Goal: Transaction & Acquisition: Purchase product/service

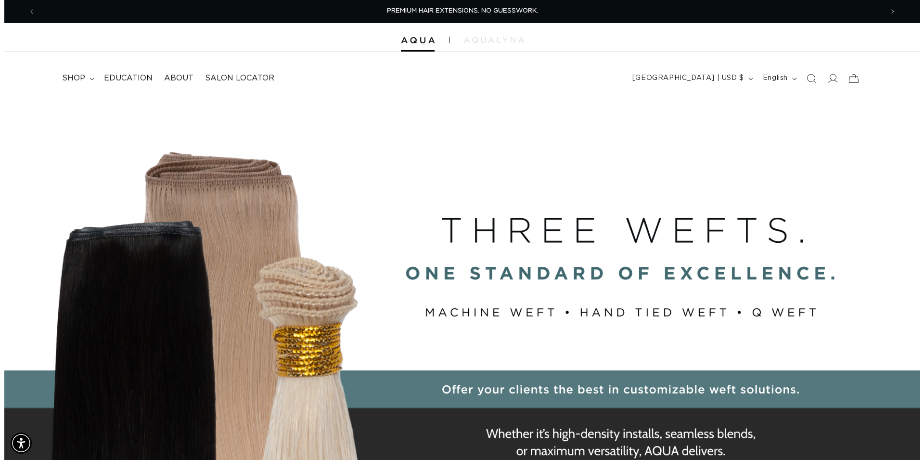
scroll to position [0, 1696]
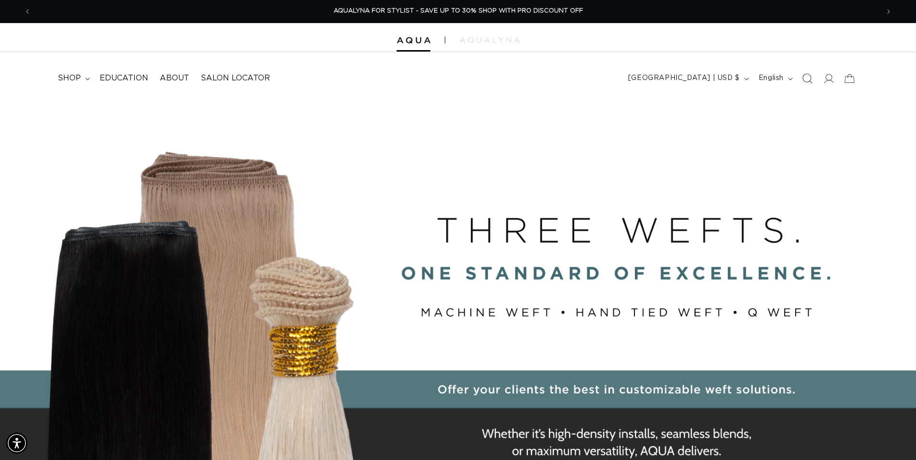
click at [812, 82] on icon "Search" at bounding box center [807, 78] width 10 height 10
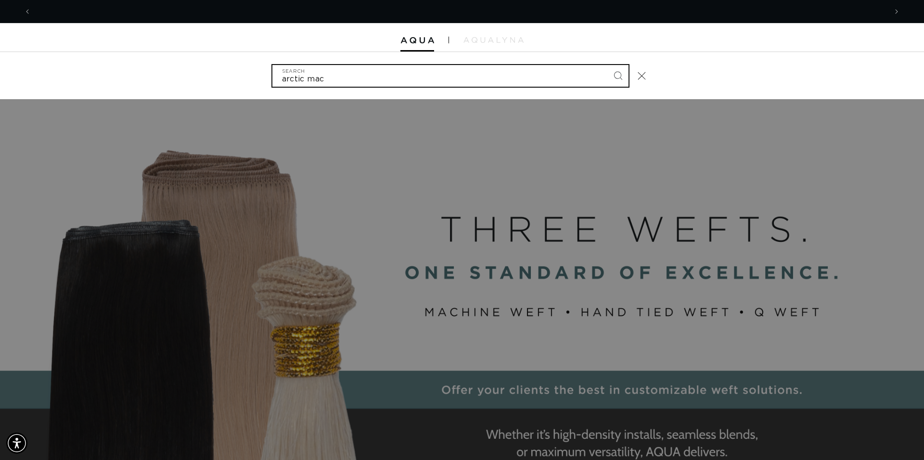
scroll to position [0, 0]
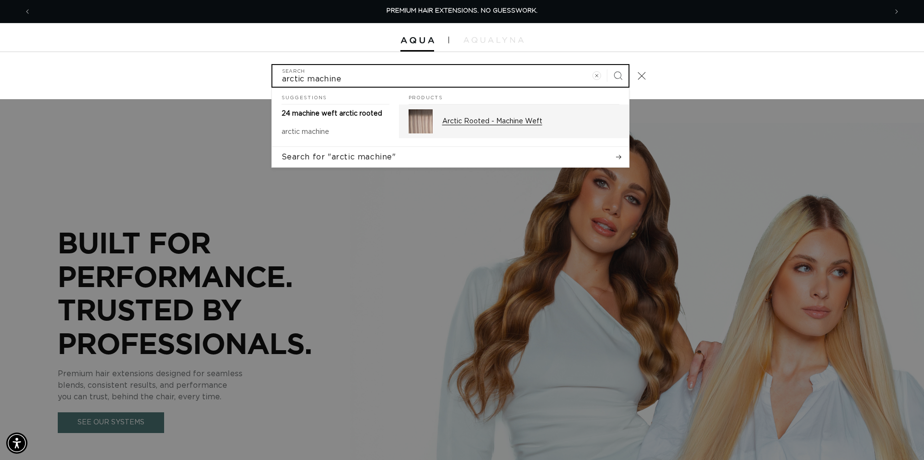
type input "arctic machine"
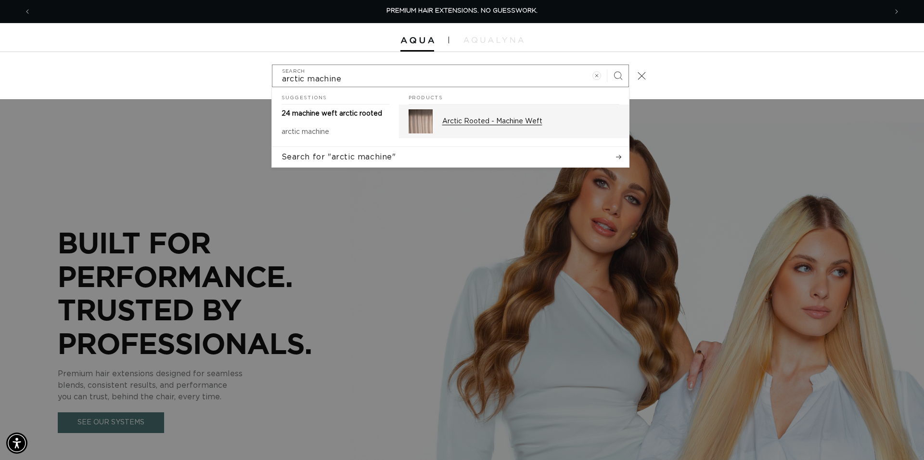
click at [508, 119] on p "Arctic Rooted - Machine Weft" at bounding box center [531, 121] width 177 height 9
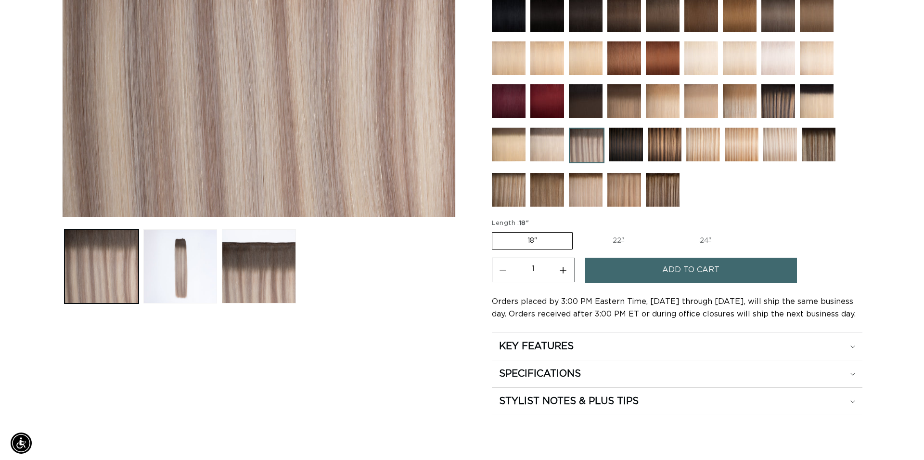
scroll to position [49, 0]
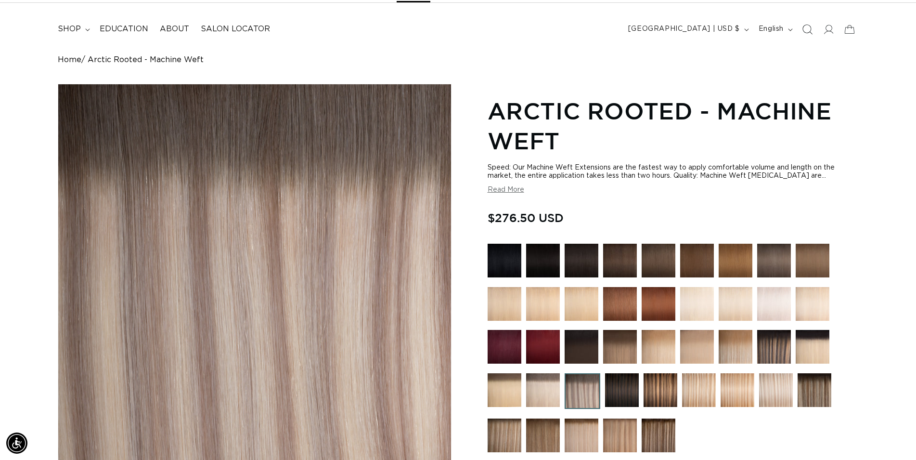
click at [806, 29] on icon "Search" at bounding box center [807, 29] width 10 height 10
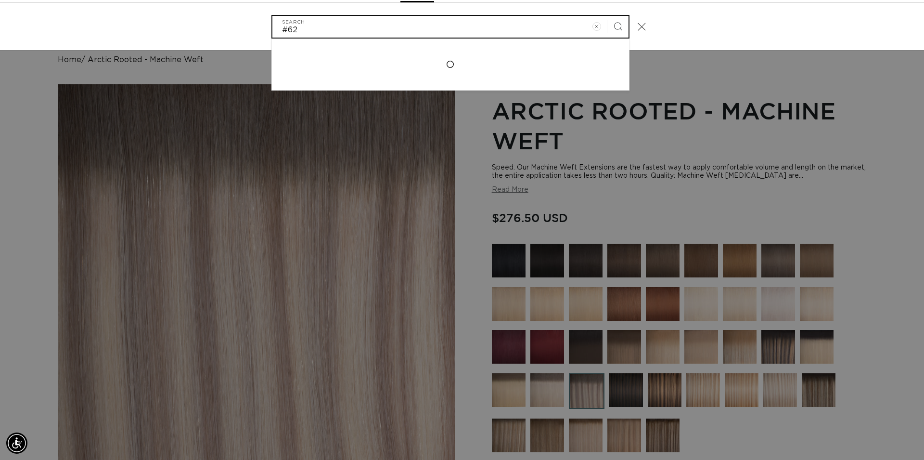
scroll to position [0, 1712]
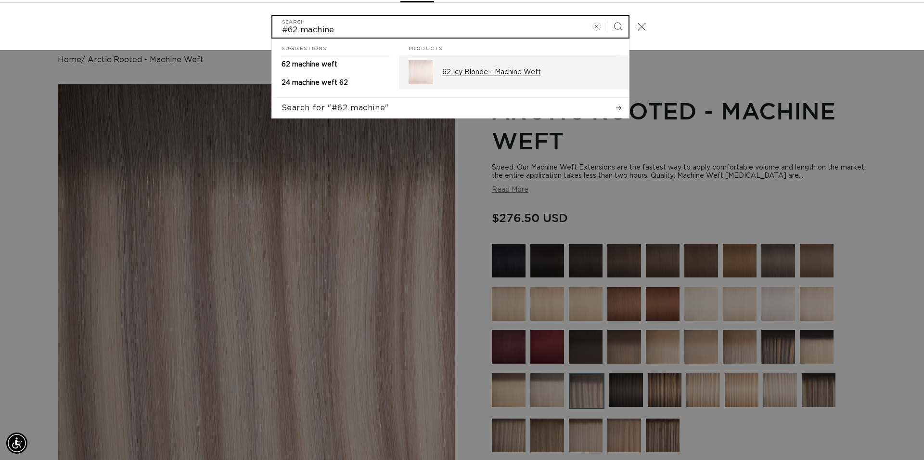
type input "#62 machine"
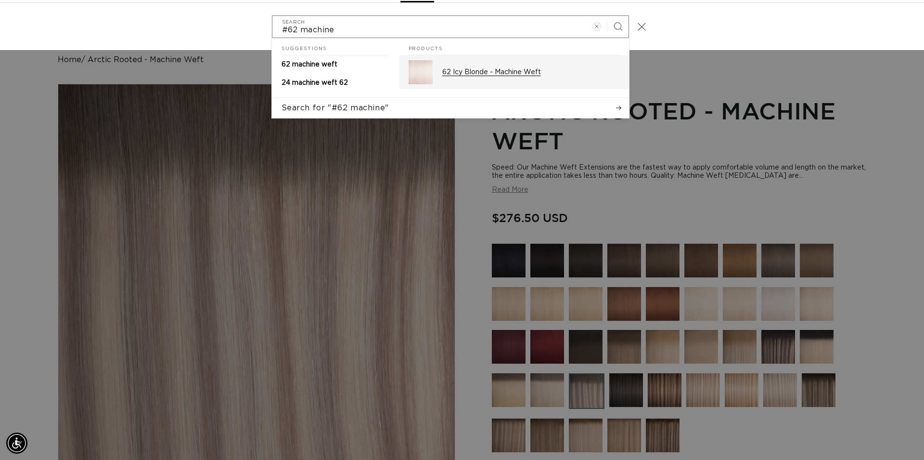
click at [550, 82] on div "62 Icy Blonde - Machine Weft" at bounding box center [531, 72] width 177 height 24
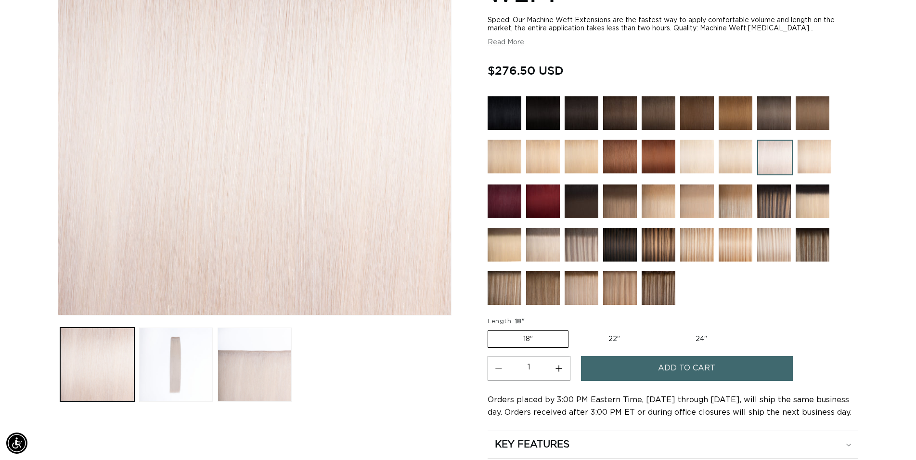
scroll to position [0, 848]
click at [541, 251] on img at bounding box center [543, 245] width 34 height 34
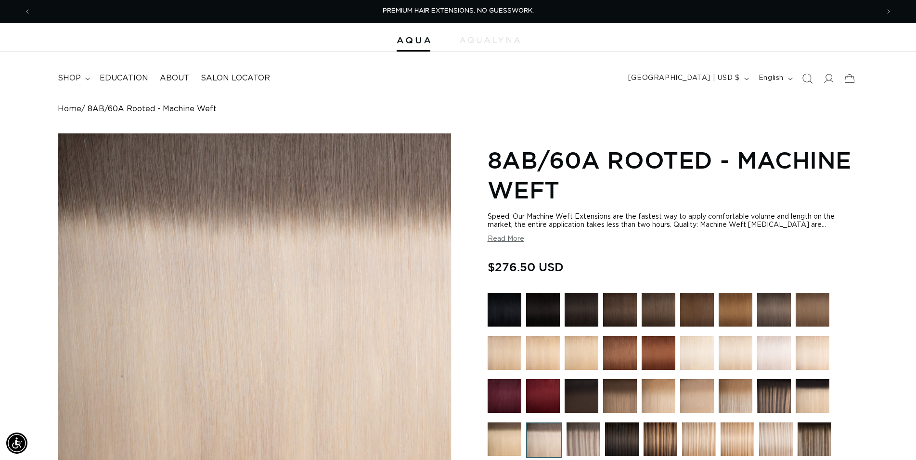
click at [809, 78] on icon "Search" at bounding box center [807, 78] width 10 height 10
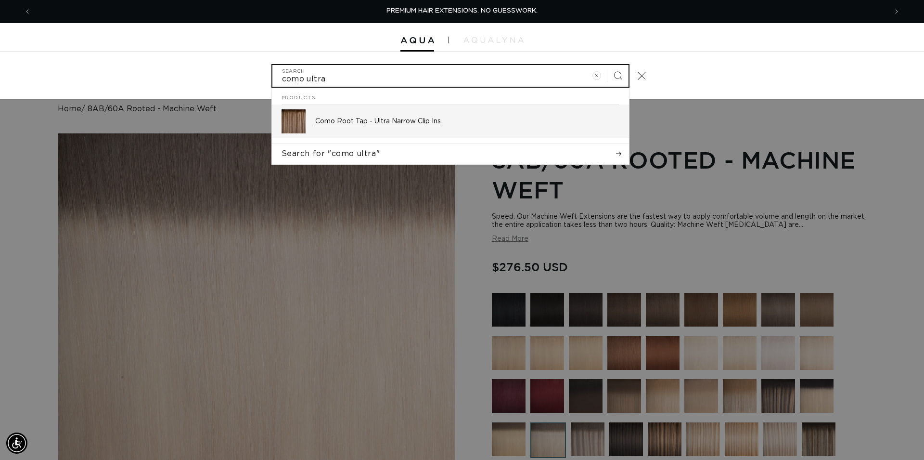
type input "como ultra"
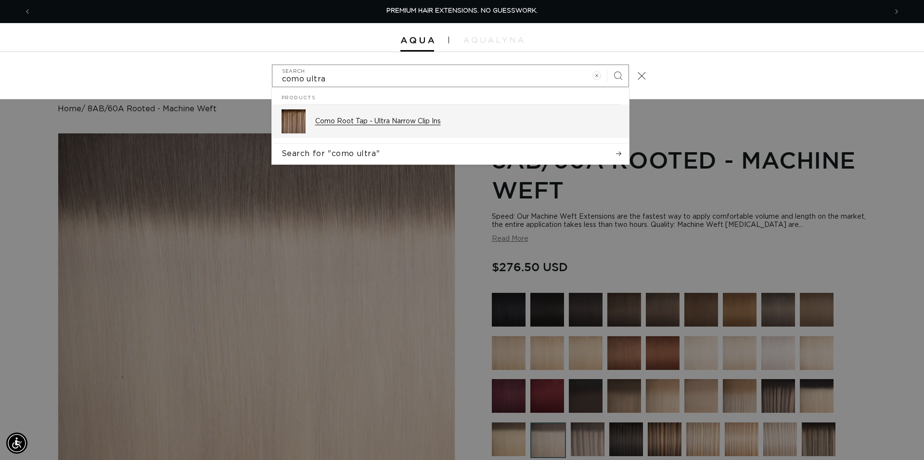
click at [463, 122] on p "Como Root Tap - Ultra Narrow Clip Ins" at bounding box center [467, 121] width 304 height 9
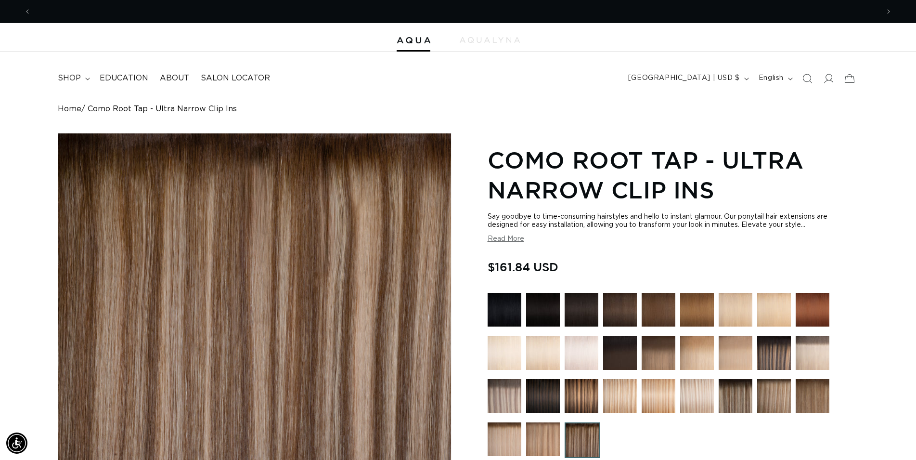
scroll to position [0, 1696]
click at [630, 306] on img at bounding box center [620, 310] width 34 height 34
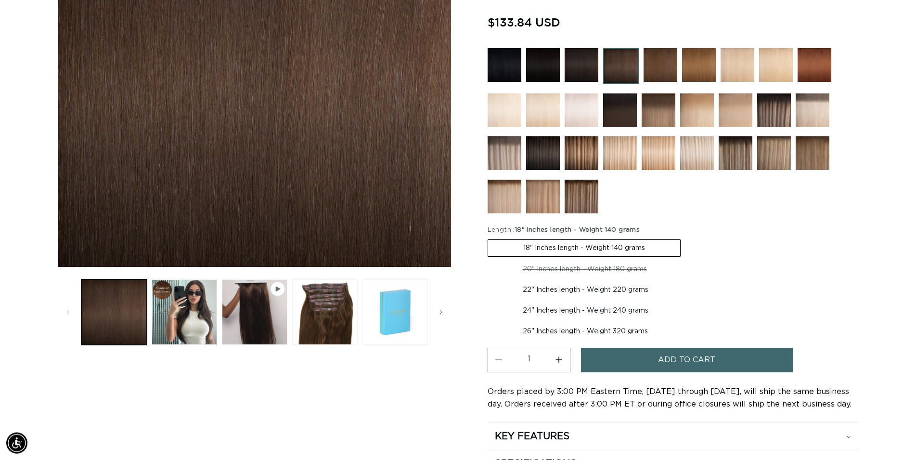
scroll to position [295, 0]
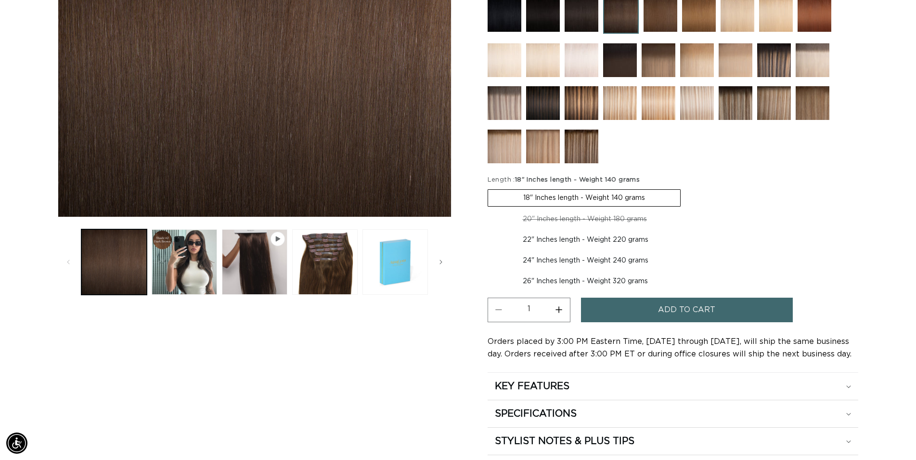
click at [576, 240] on label "22" Inches length - Weight 220 grams Variant sold out or unavailable" at bounding box center [586, 240] width 196 height 16
click at [687, 209] on input "22" Inches length - Weight 220 grams Variant sold out or unavailable" at bounding box center [687, 209] width 0 height 0
radio input "true"
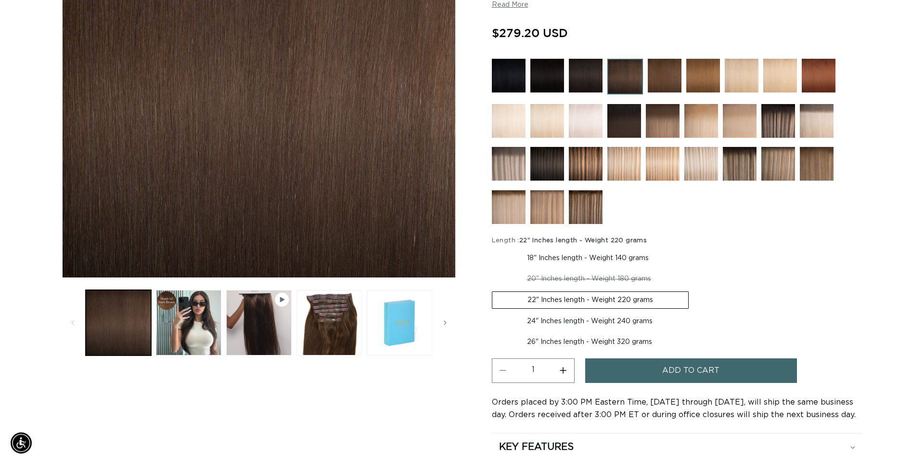
scroll to position [246, 0]
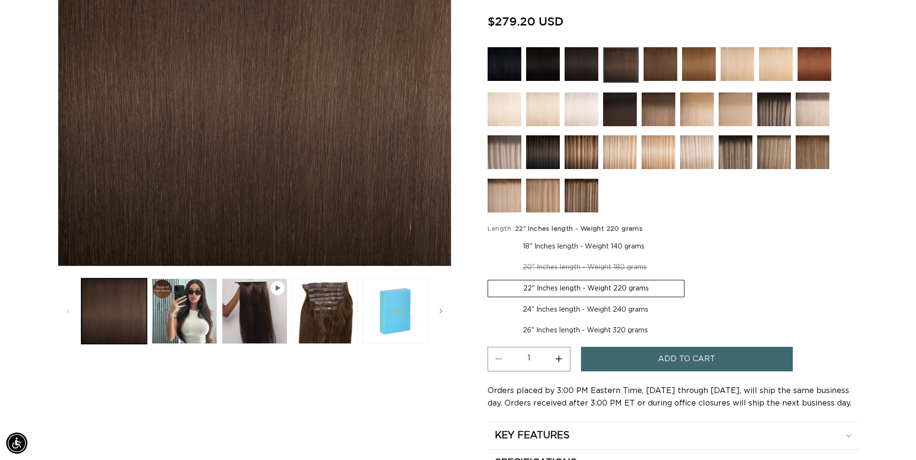
click at [648, 353] on button "Add to cart" at bounding box center [687, 359] width 212 height 25
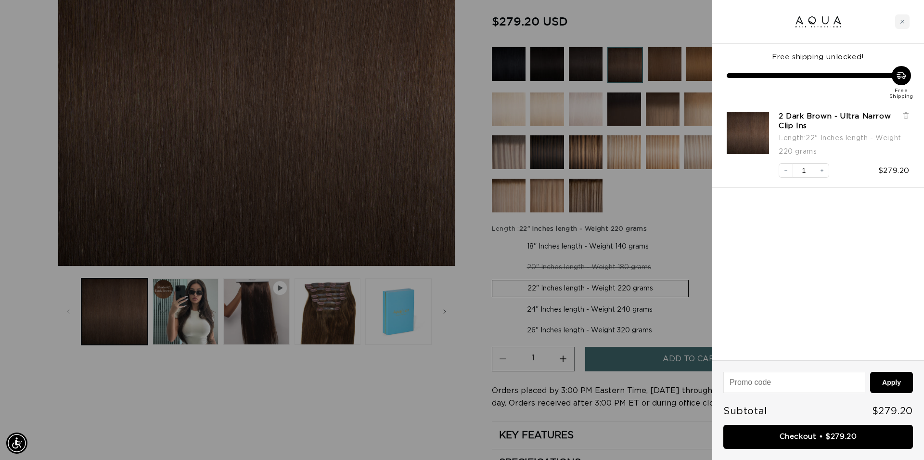
click at [677, 186] on div at bounding box center [462, 230] width 924 height 460
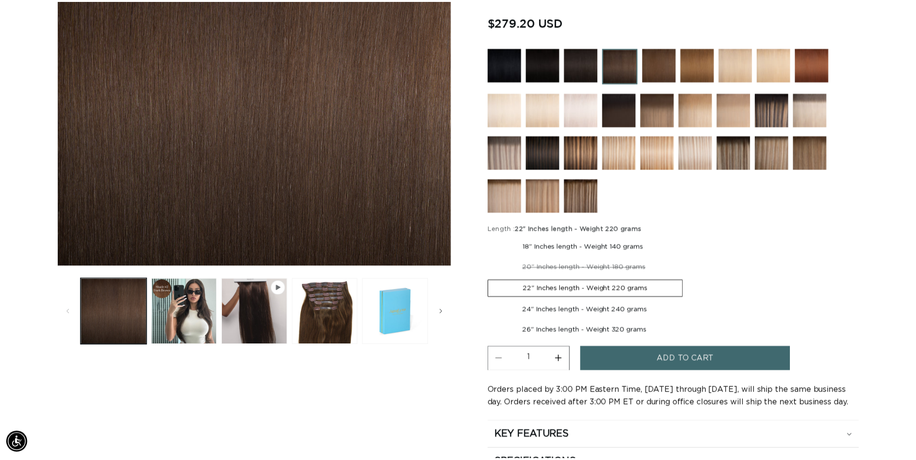
scroll to position [0, 848]
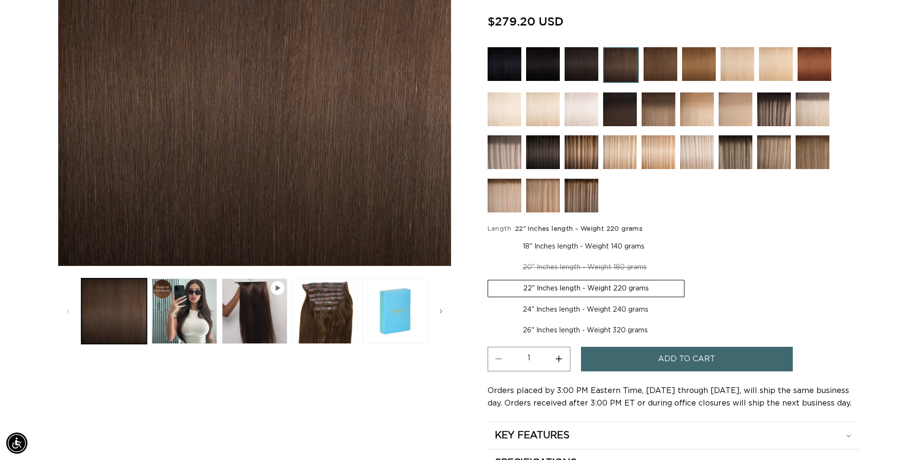
click at [584, 196] on img at bounding box center [582, 196] width 34 height 34
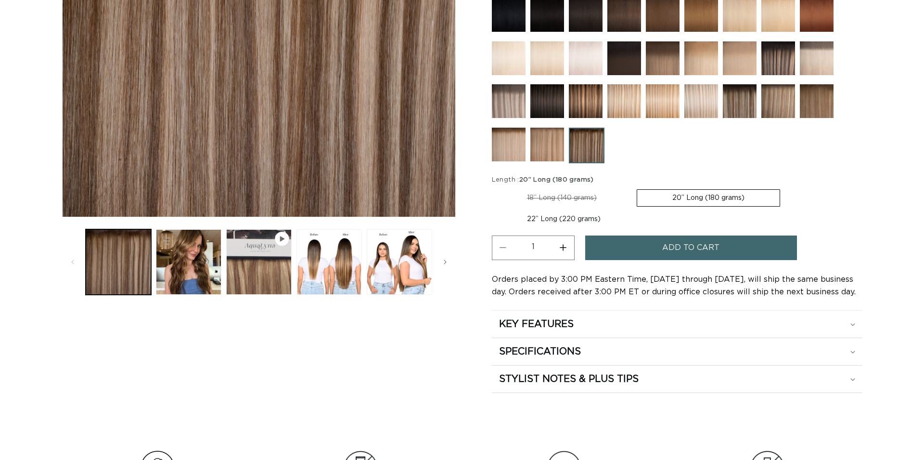
scroll to position [295, 0]
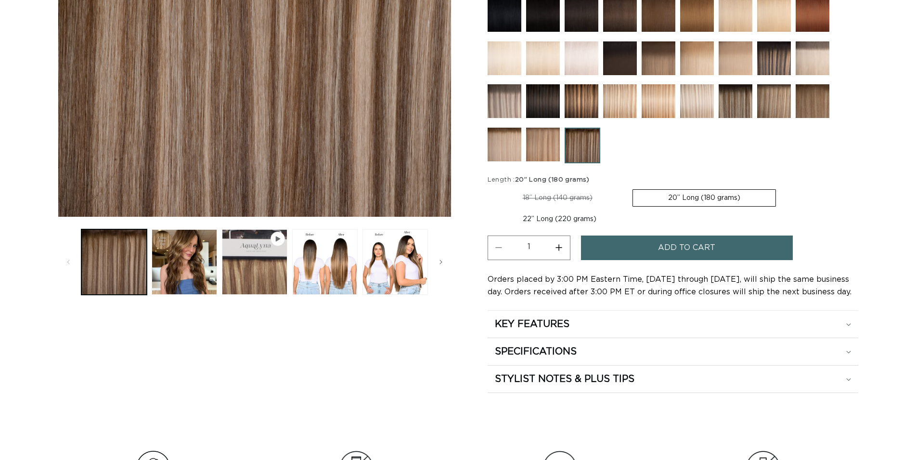
click at [560, 221] on label "22” Long (220 grams) Variant sold out or unavailable" at bounding box center [560, 219] width 144 height 16
click at [781, 188] on input "22” Long (220 grams) Variant sold out or unavailable" at bounding box center [781, 187] width 0 height 0
radio input "true"
click at [683, 250] on span "Add to cart" at bounding box center [686, 247] width 57 height 25
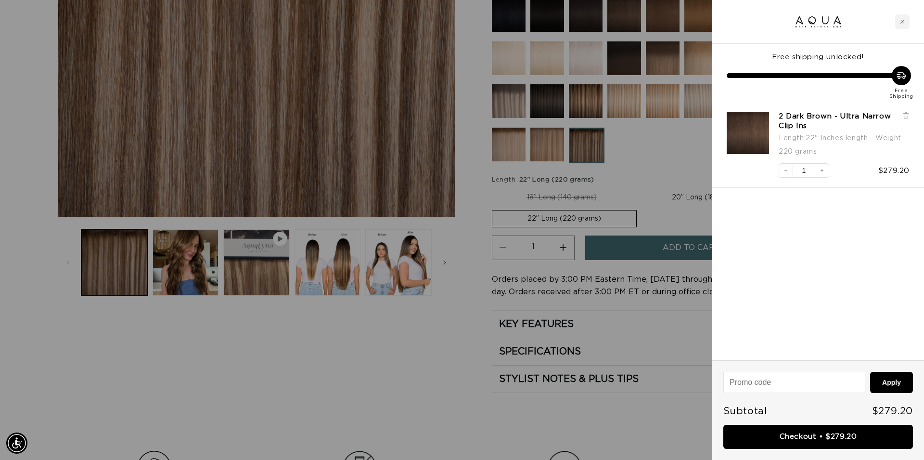
scroll to position [0, 856]
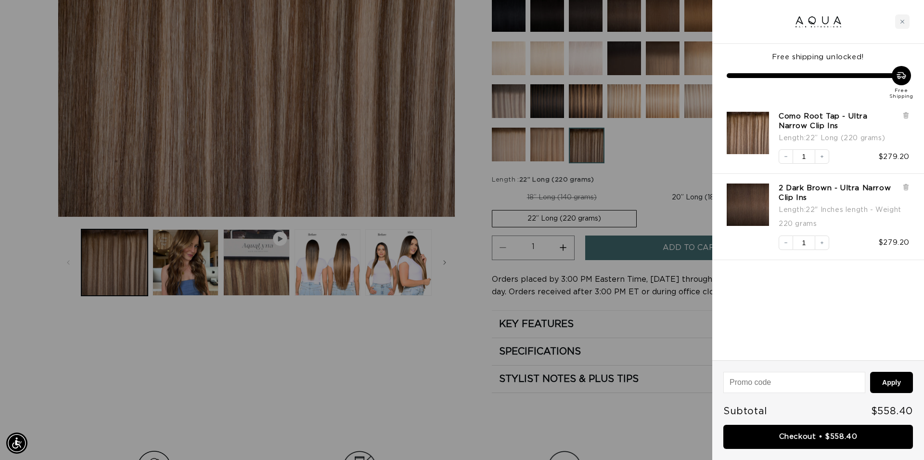
click at [834, 434] on link "Checkout • $558.40" at bounding box center [819, 437] width 190 height 25
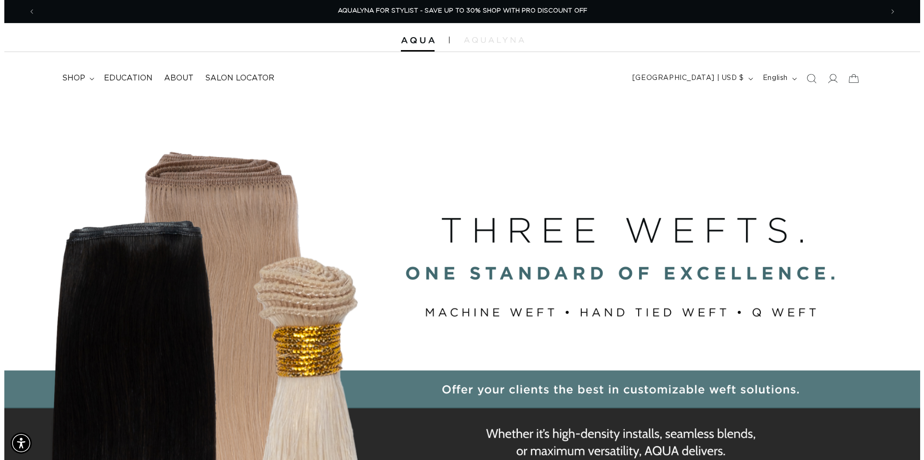
scroll to position [0, 1696]
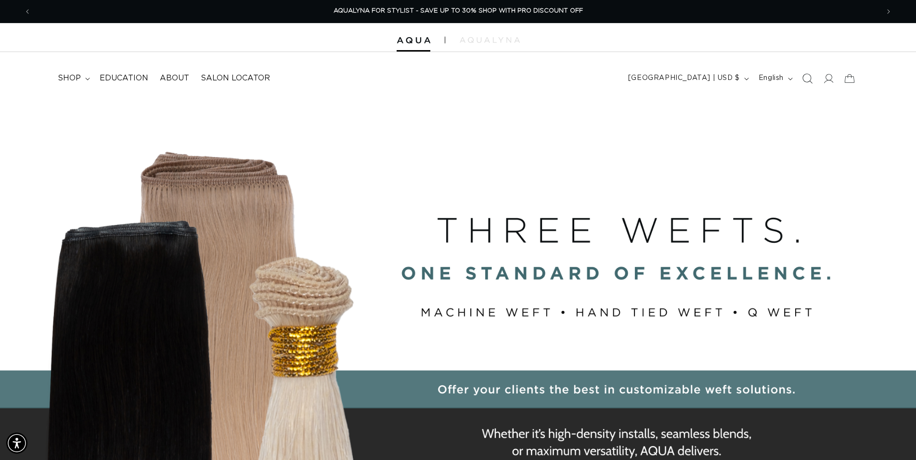
click at [804, 79] on icon "Search" at bounding box center [808, 79] width 10 height 10
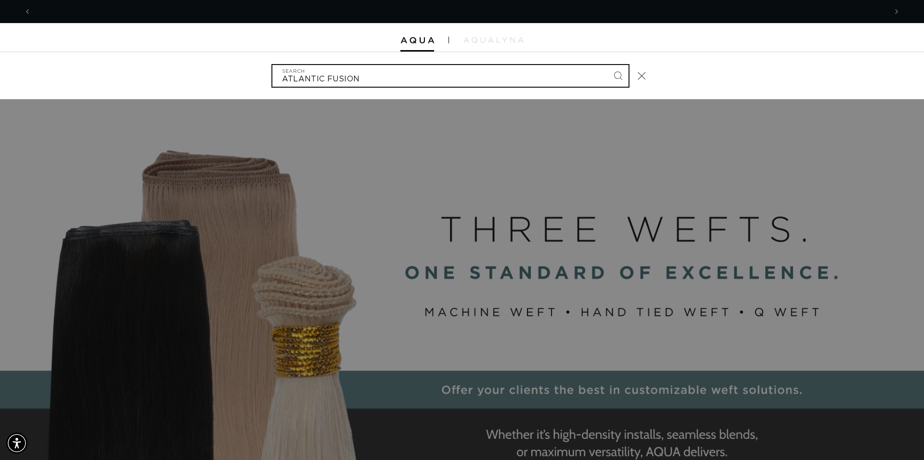
scroll to position [0, 0]
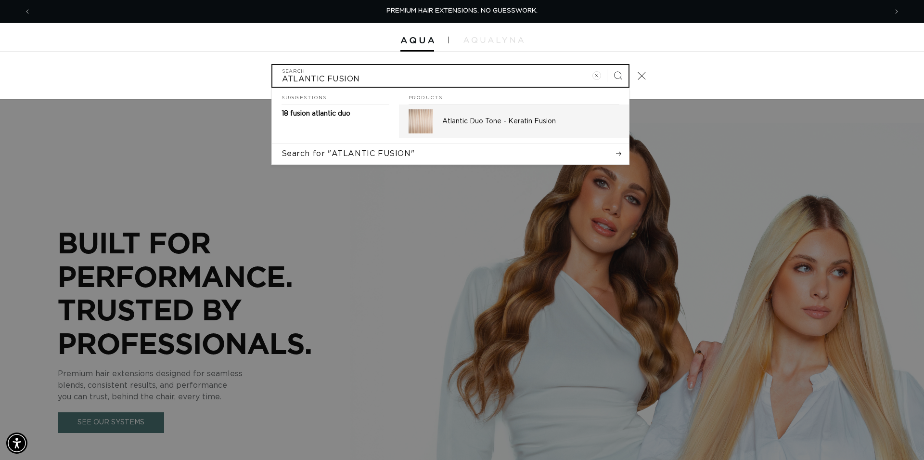
type input "ATLANTIC FUSION"
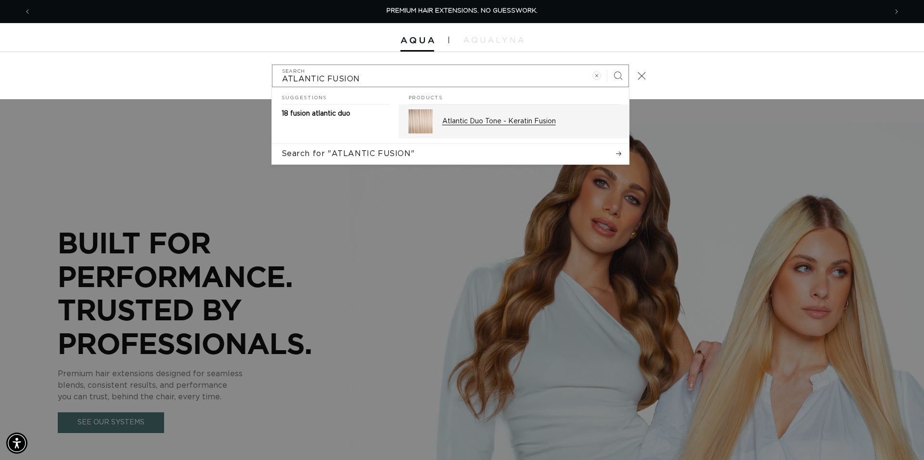
click at [485, 119] on p "Atlantic Duo Tone - Keratin Fusion" at bounding box center [531, 121] width 177 height 9
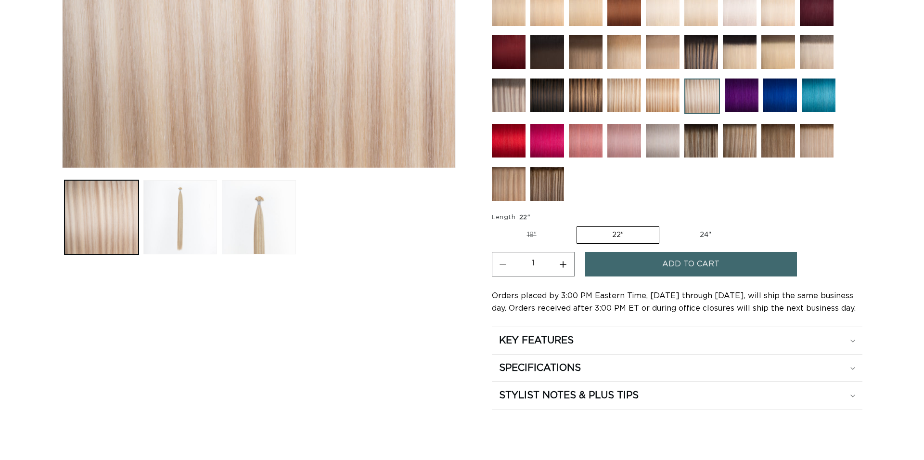
scroll to position [344, 0]
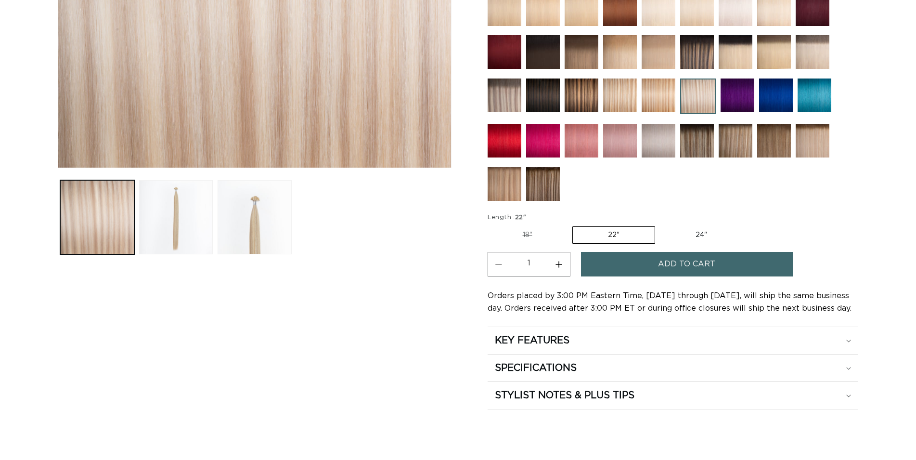
click at [613, 232] on label "22" Variant sold out or unavailable" at bounding box center [614, 234] width 83 height 17
click at [573, 225] on input "22" Variant sold out or unavailable" at bounding box center [573, 224] width 0 height 0
click at [645, 263] on button "Add to cart" at bounding box center [687, 264] width 212 height 25
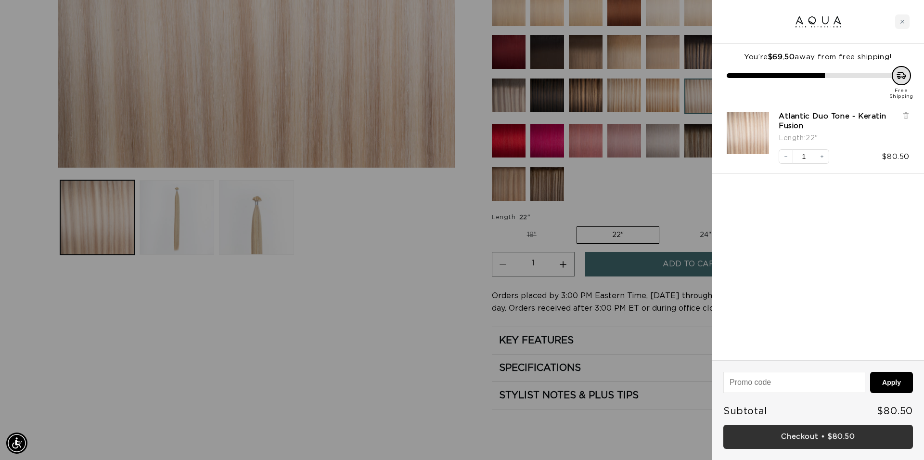
scroll to position [0, 856]
click at [842, 430] on link "Checkout • $80.50" at bounding box center [819, 437] width 190 height 25
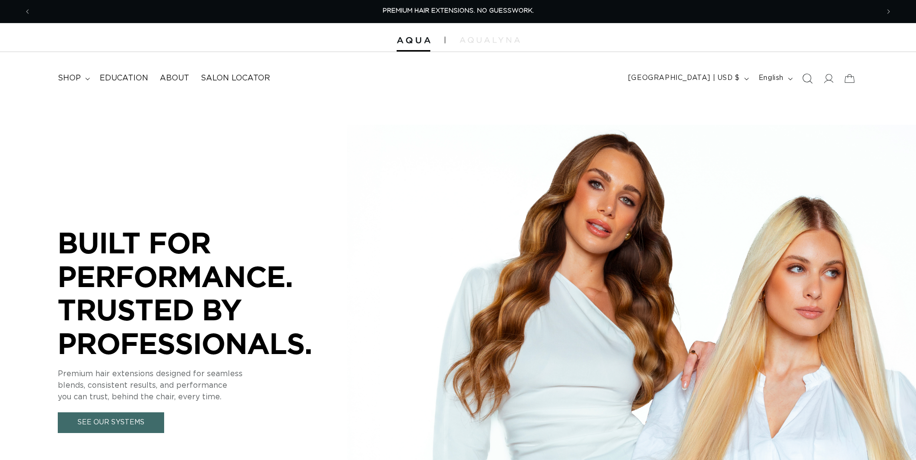
click at [808, 79] on icon "Search" at bounding box center [807, 78] width 10 height 10
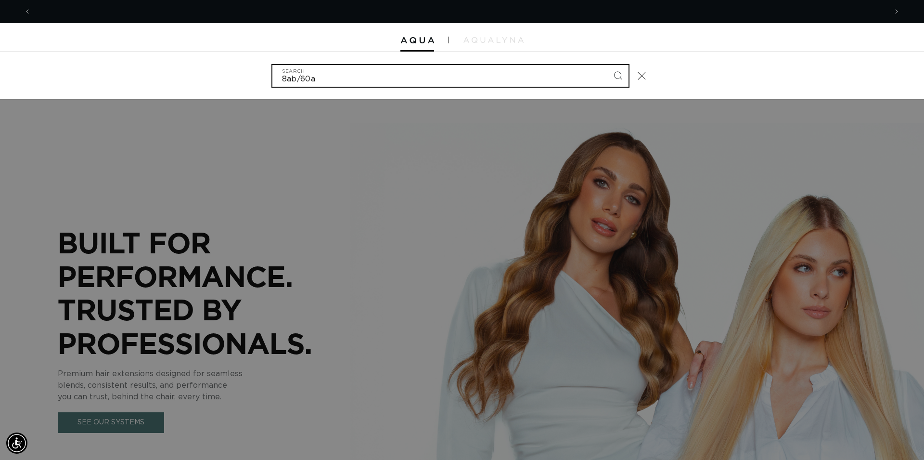
scroll to position [0, 856]
type input "8ab/60a"
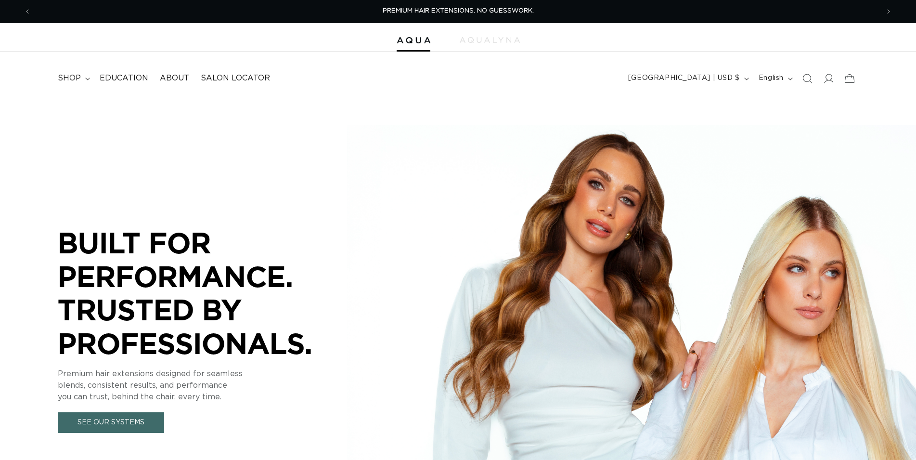
click at [808, 79] on icon "Search" at bounding box center [808, 79] width 10 height 10
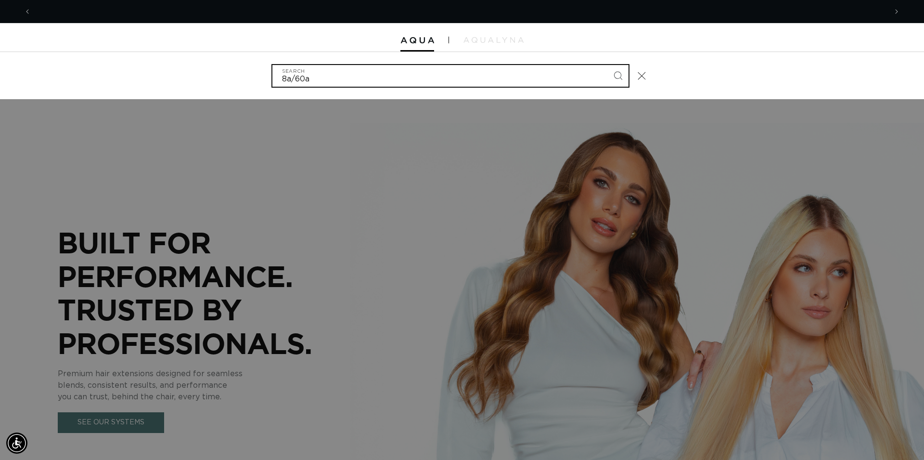
scroll to position [0, 856]
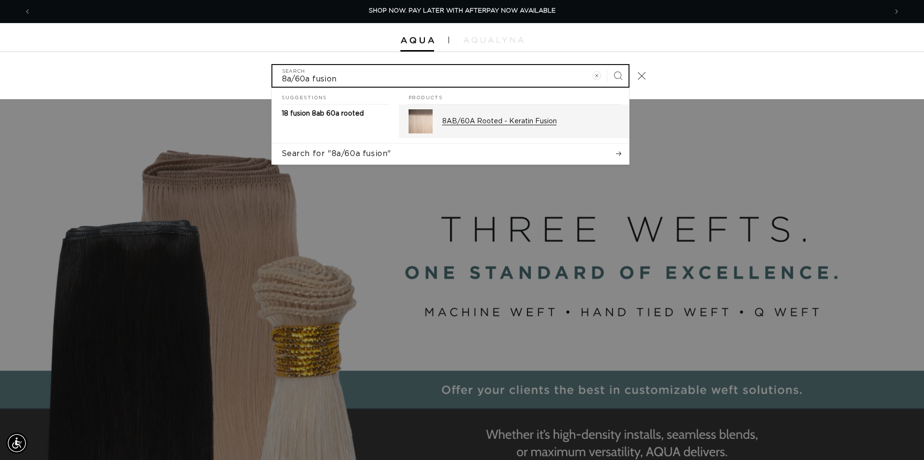
type input "8a/60a fusion"
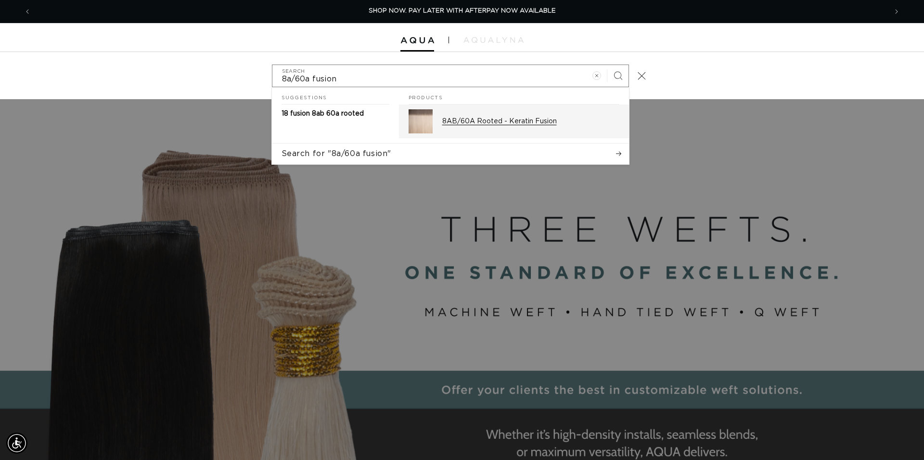
click at [518, 126] on div "8AB/60A Rooted - Keratin Fusion" at bounding box center [531, 121] width 177 height 24
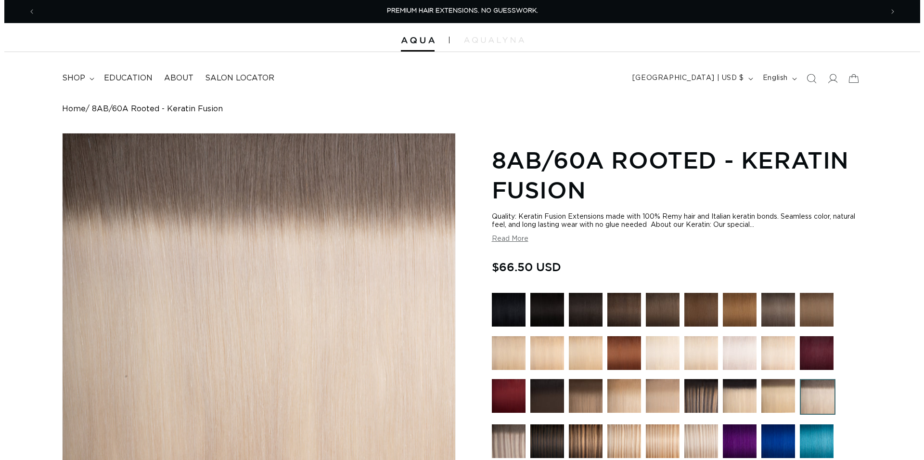
scroll to position [295, 0]
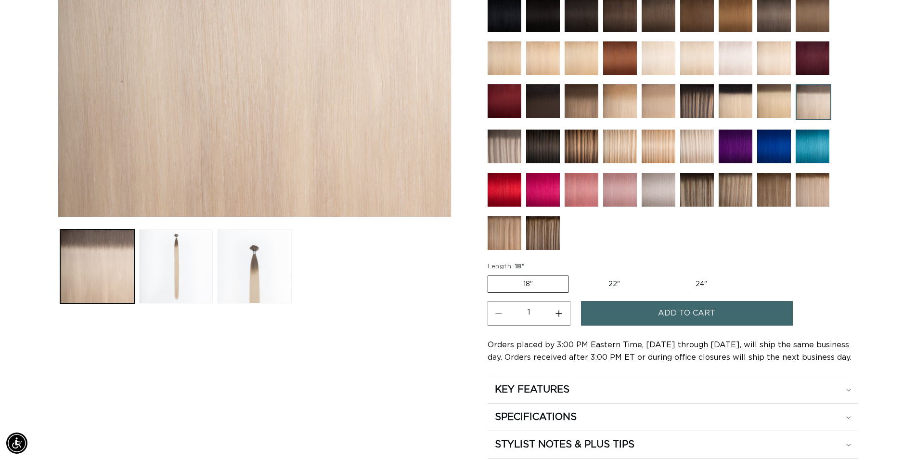
click at [558, 312] on button "Increase quantity for 8AB/60A Rooted - Keratin Fusion" at bounding box center [559, 313] width 22 height 25
type input "3"
click at [644, 310] on button "Add to cart" at bounding box center [687, 313] width 212 height 25
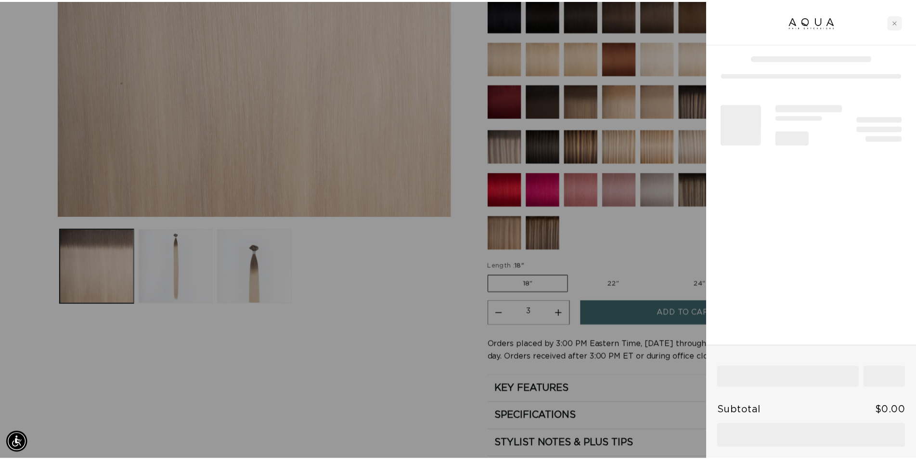
scroll to position [0, 856]
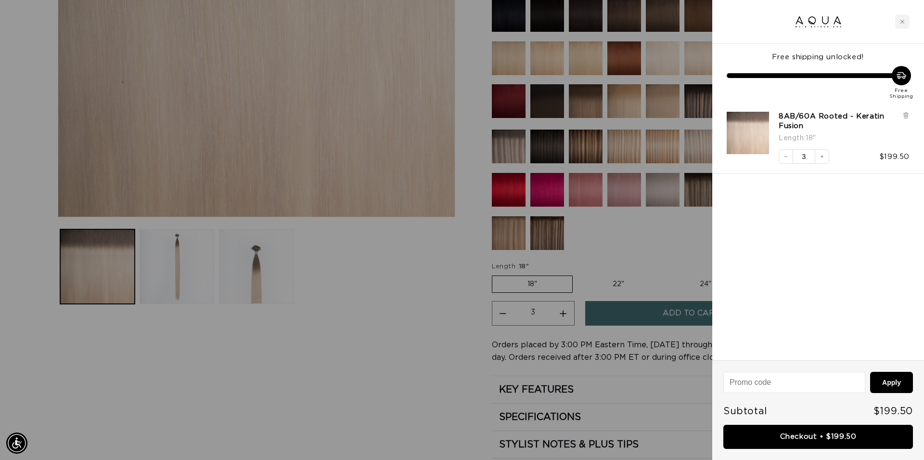
click at [428, 372] on div at bounding box center [462, 230] width 924 height 460
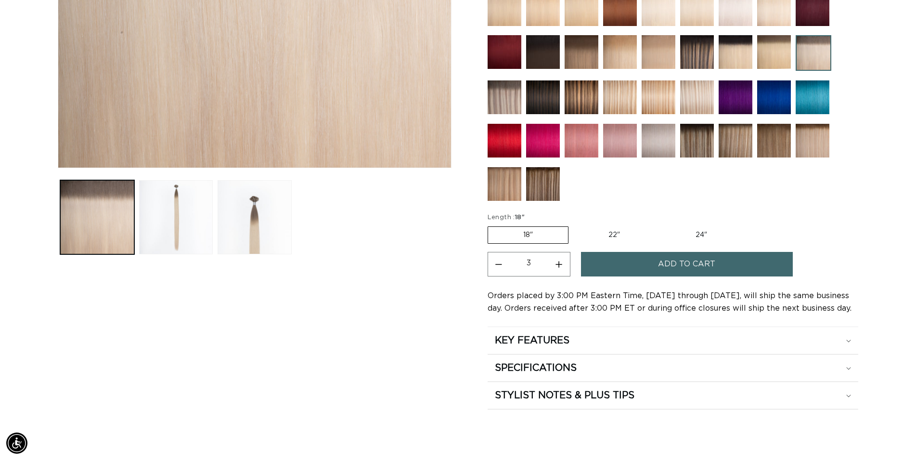
scroll to position [0, 848]
click at [731, 144] on img at bounding box center [736, 141] width 34 height 34
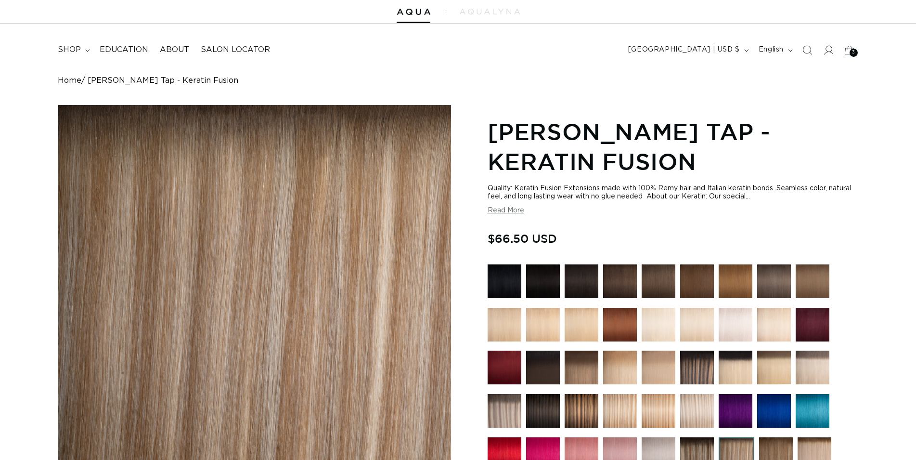
scroll to position [246, 0]
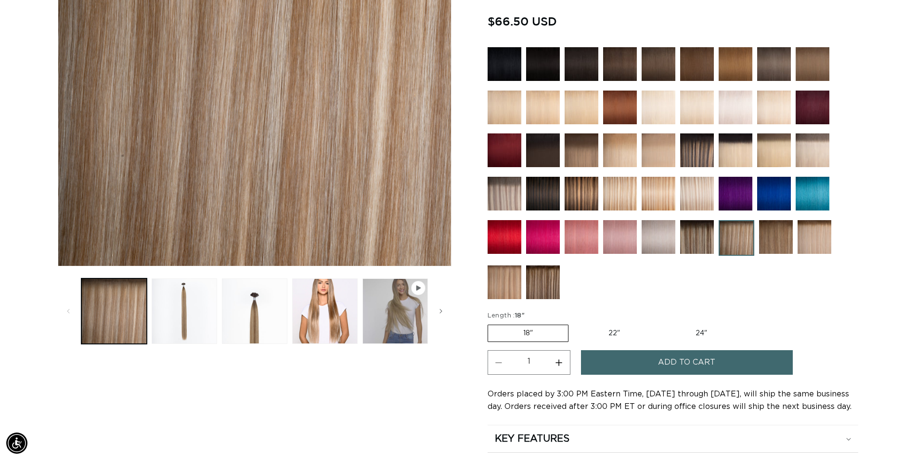
click at [559, 358] on button "Increase quantity for Victoria Root Tap - Keratin Fusion" at bounding box center [559, 362] width 22 height 25
type input "2"
click at [627, 361] on button "Add to cart" at bounding box center [687, 362] width 212 height 25
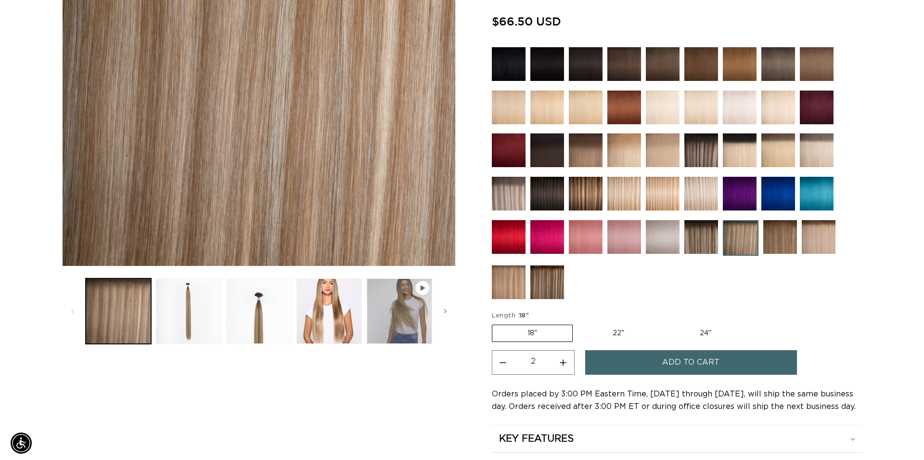
scroll to position [0, 856]
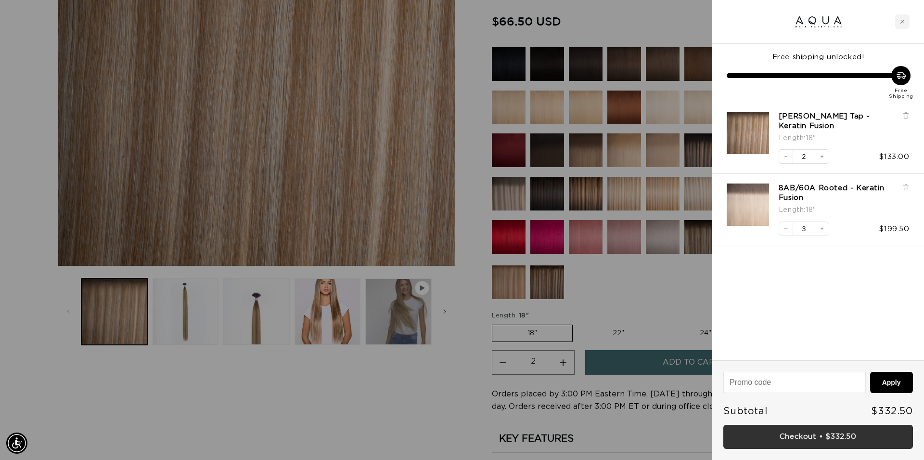
click at [806, 436] on link "Checkout • $332.50" at bounding box center [819, 437] width 190 height 25
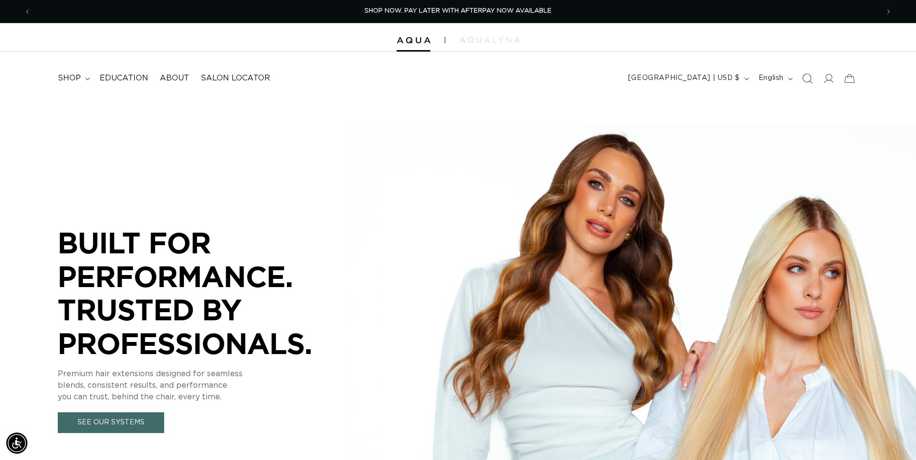
click at [807, 80] on icon "Search" at bounding box center [807, 78] width 10 height 10
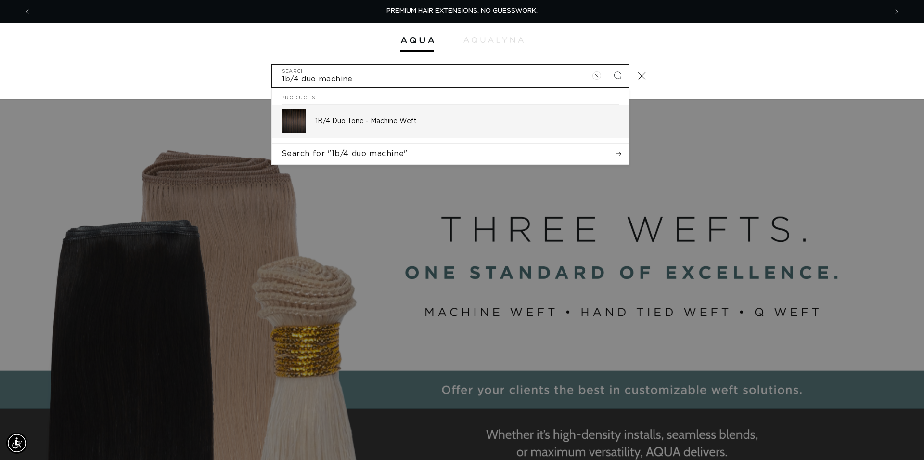
type input "1b/4 duo machine"
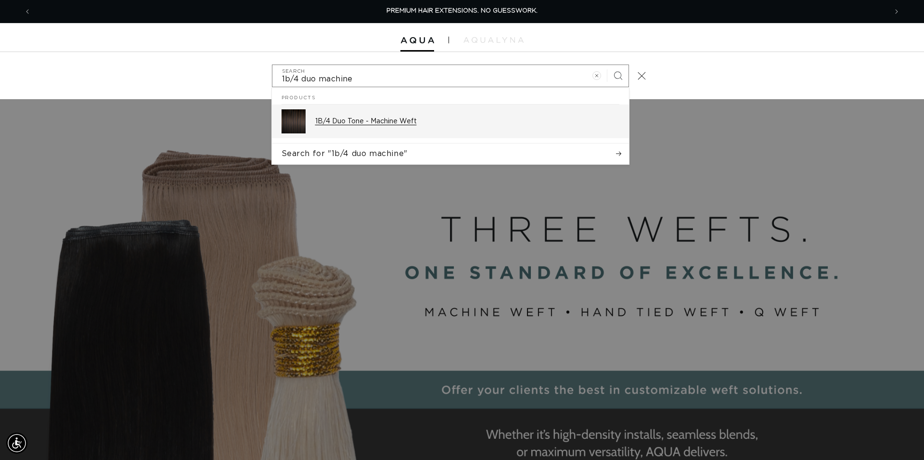
click at [416, 129] on div "1B/4 Duo Tone - Machine Weft" at bounding box center [467, 121] width 304 height 24
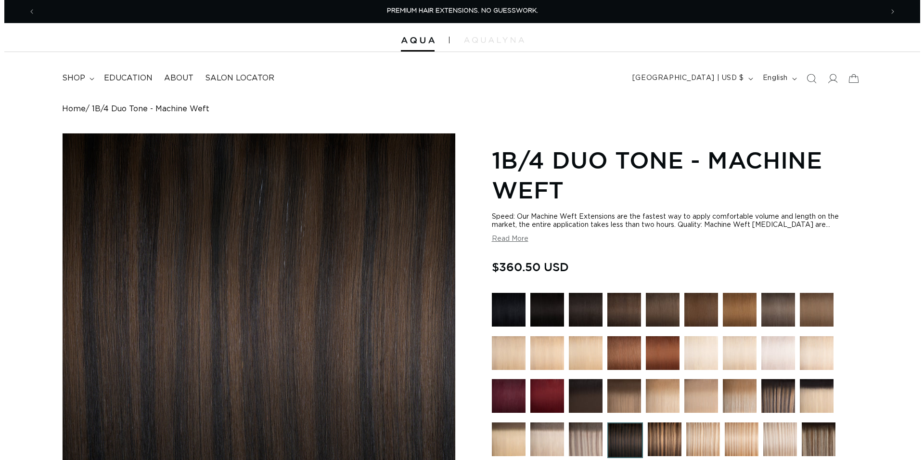
scroll to position [295, 0]
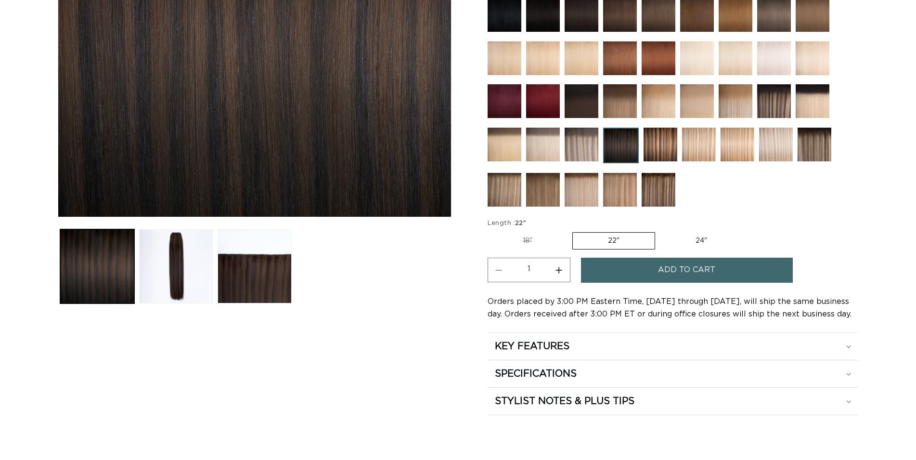
click at [642, 268] on button "Add to cart" at bounding box center [687, 270] width 212 height 25
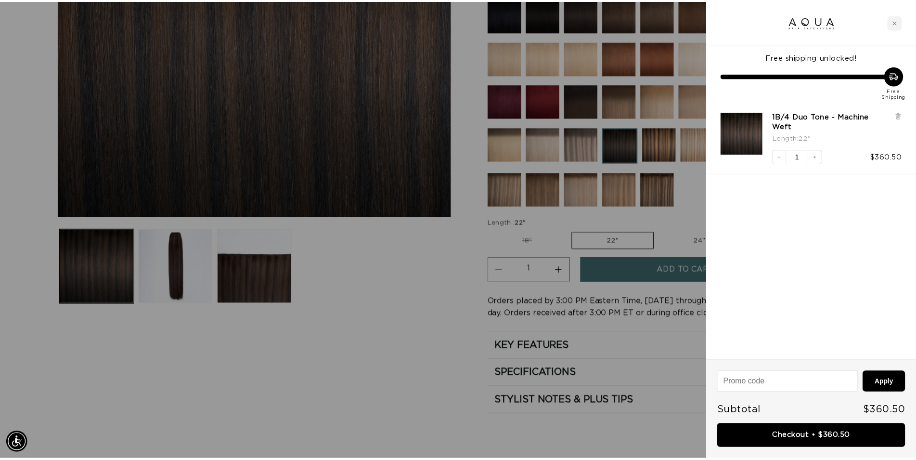
scroll to position [0, 856]
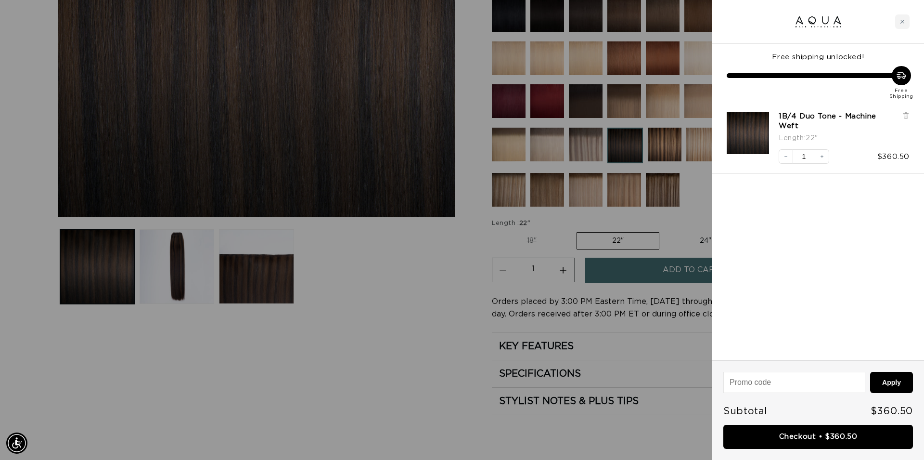
click at [418, 367] on div at bounding box center [462, 230] width 924 height 460
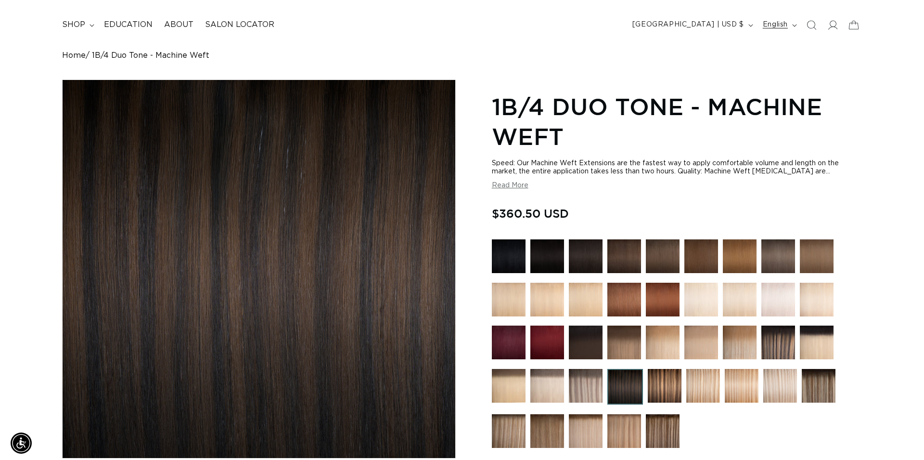
scroll to position [49, 0]
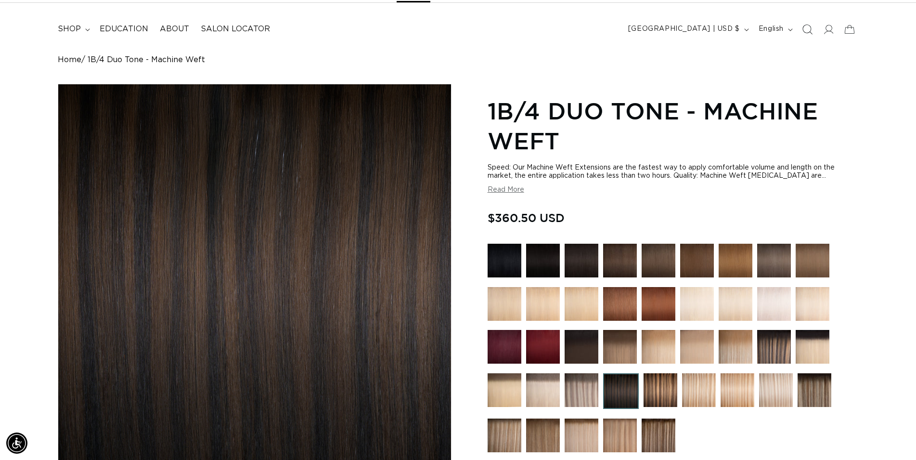
click at [807, 27] on icon "Search" at bounding box center [807, 29] width 10 height 10
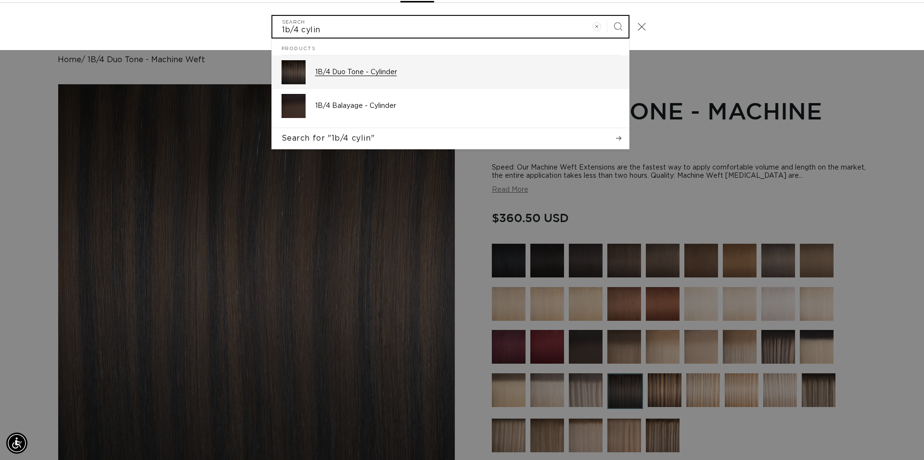
scroll to position [0, 856]
type input "1b/4 cylin"
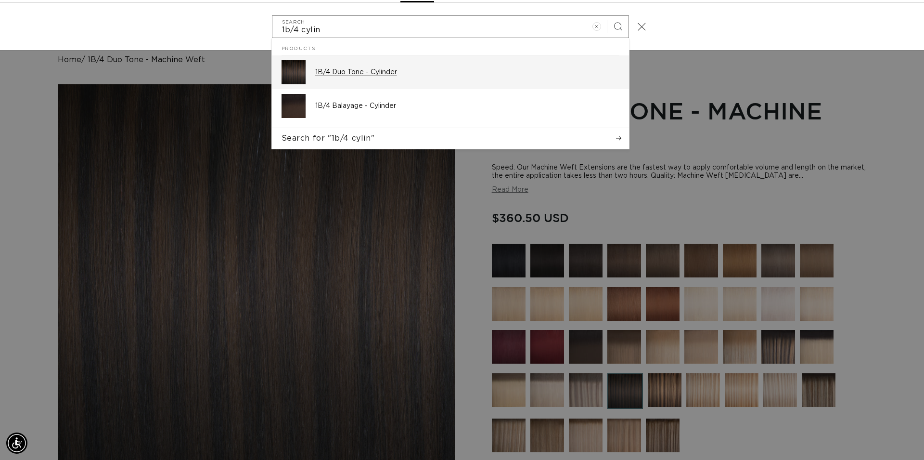
click at [382, 72] on p "1B/4 Duo Tone - Cylinder" at bounding box center [467, 72] width 304 height 9
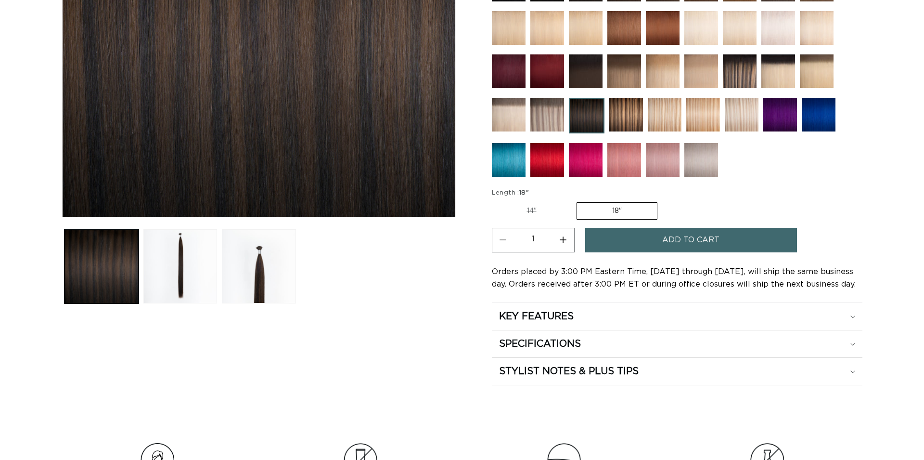
scroll to position [295, 0]
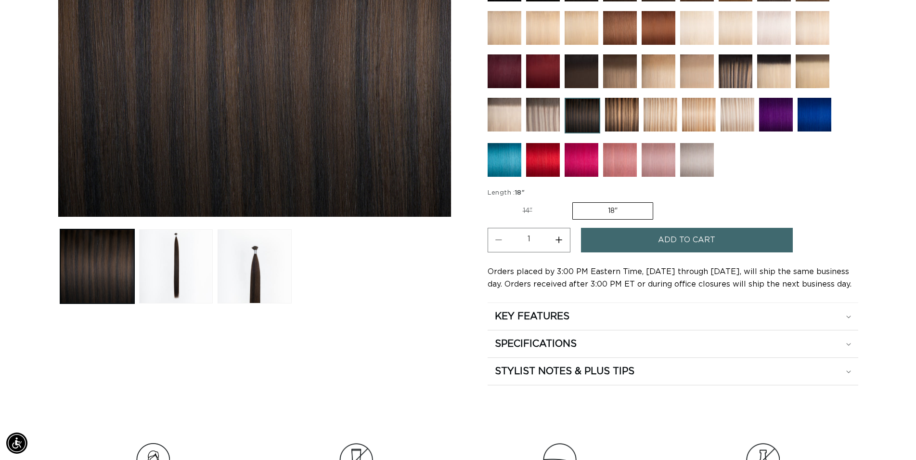
click at [617, 235] on button "Add to cart" at bounding box center [687, 240] width 212 height 25
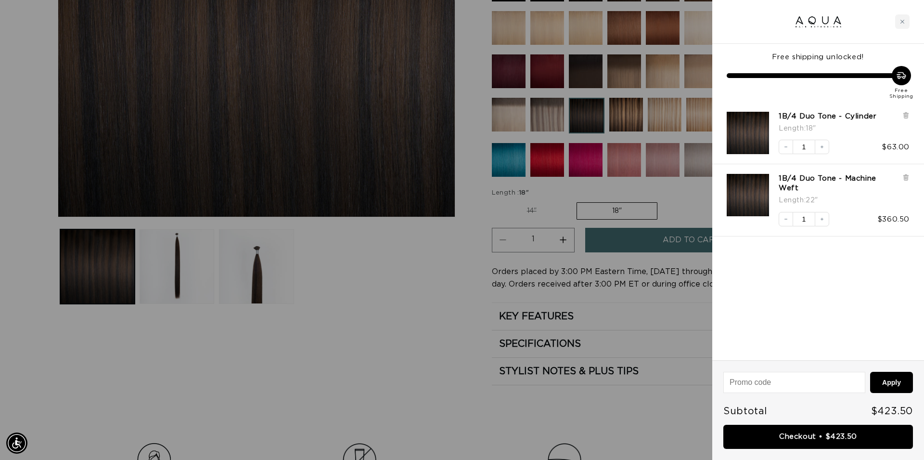
scroll to position [0, 0]
click at [793, 435] on link "Checkout • $423.50" at bounding box center [819, 437] width 190 height 25
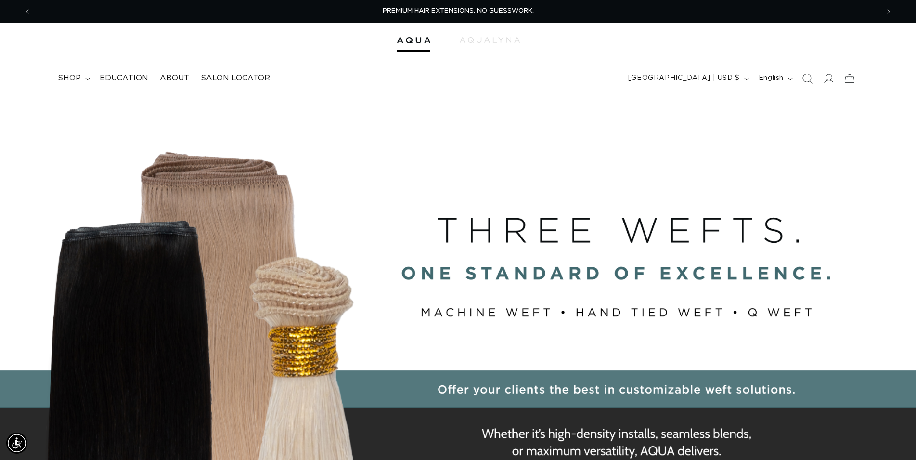
click at [806, 77] on icon "Search" at bounding box center [807, 78] width 10 height 10
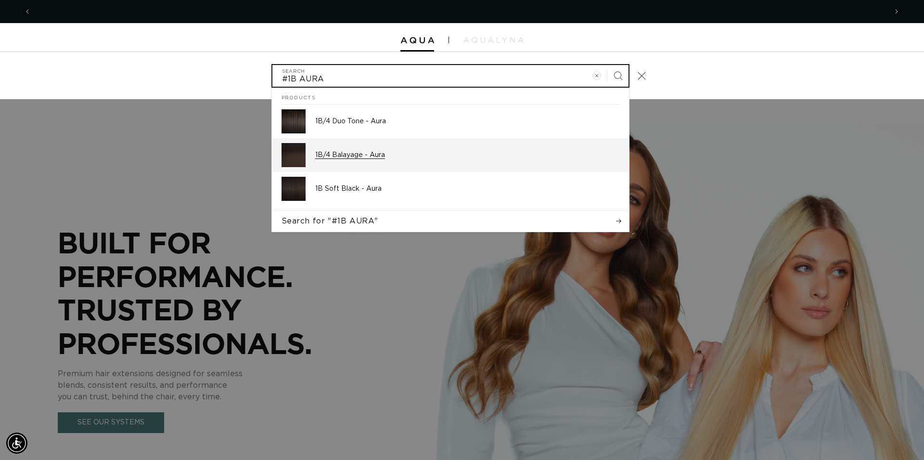
scroll to position [0, 1712]
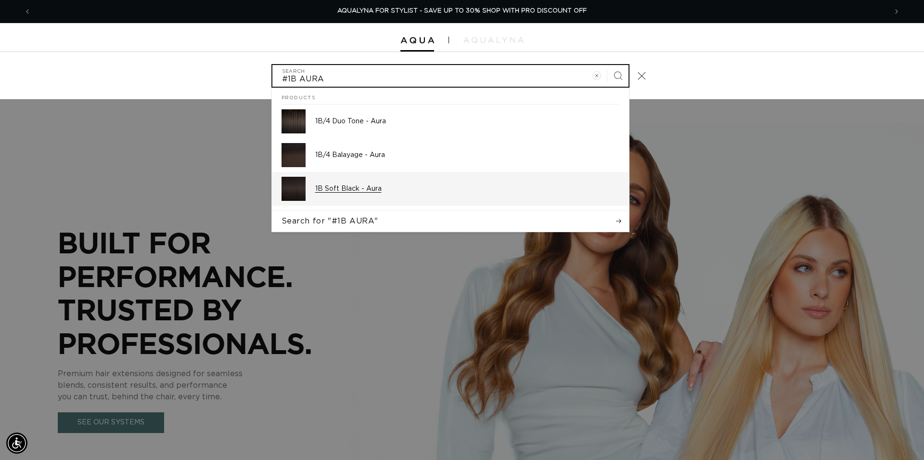
type input "#1B AURA"
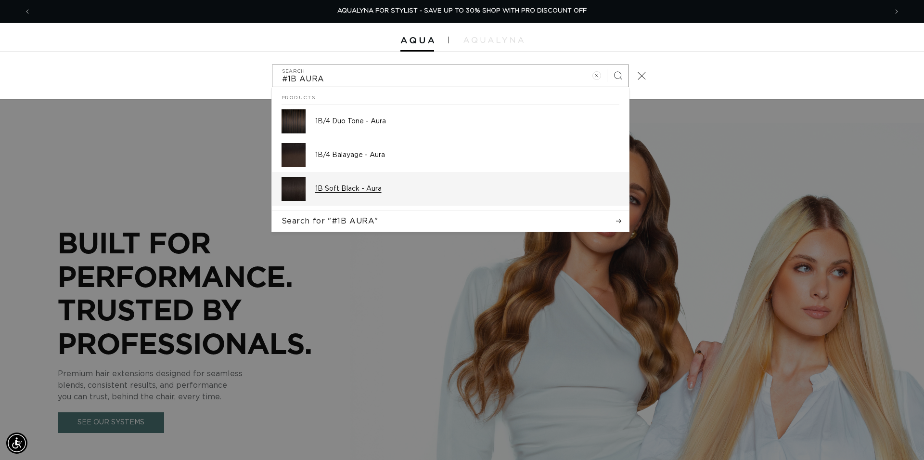
click at [373, 191] on p "1B Soft Black - Aura" at bounding box center [467, 188] width 304 height 9
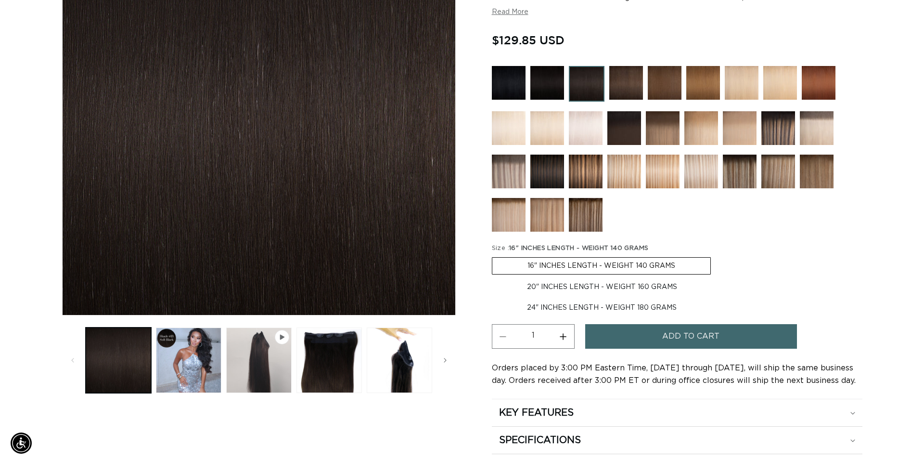
scroll to position [0, 848]
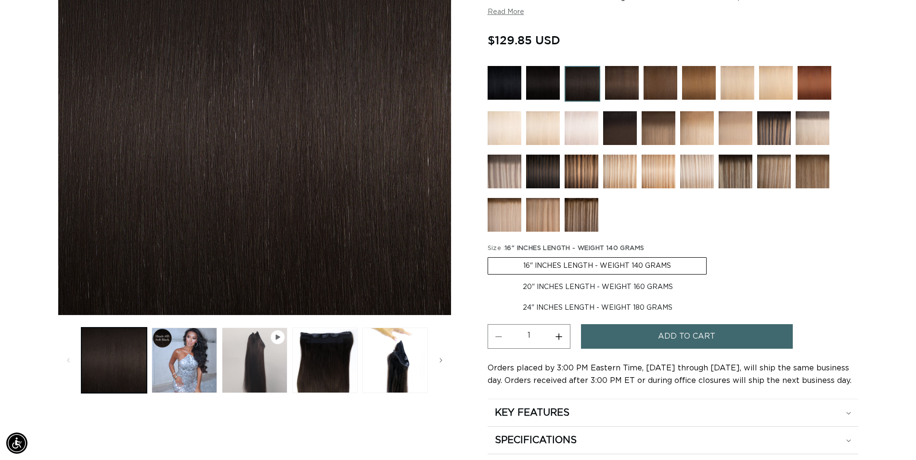
click at [640, 284] on label "20" INCHES LENGTH - WEIGHT 160 GRAMS Variant sold out or unavailable" at bounding box center [598, 287] width 221 height 16
click at [712, 256] on input "20" INCHES LENGTH - WEIGHT 160 GRAMS Variant sold out or unavailable" at bounding box center [712, 255] width 0 height 0
radio input "true"
click at [702, 339] on span "Add to cart" at bounding box center [686, 336] width 57 height 25
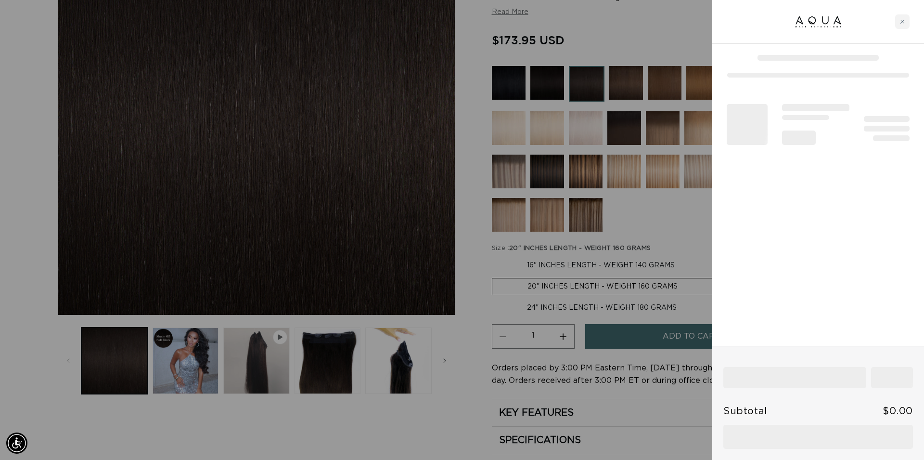
scroll to position [0, 1712]
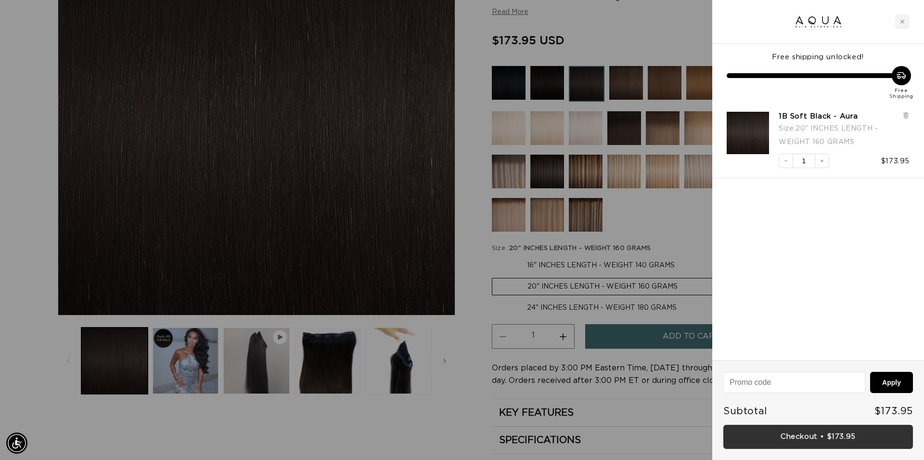
click at [828, 435] on link "Checkout • $173.95" at bounding box center [819, 437] width 190 height 25
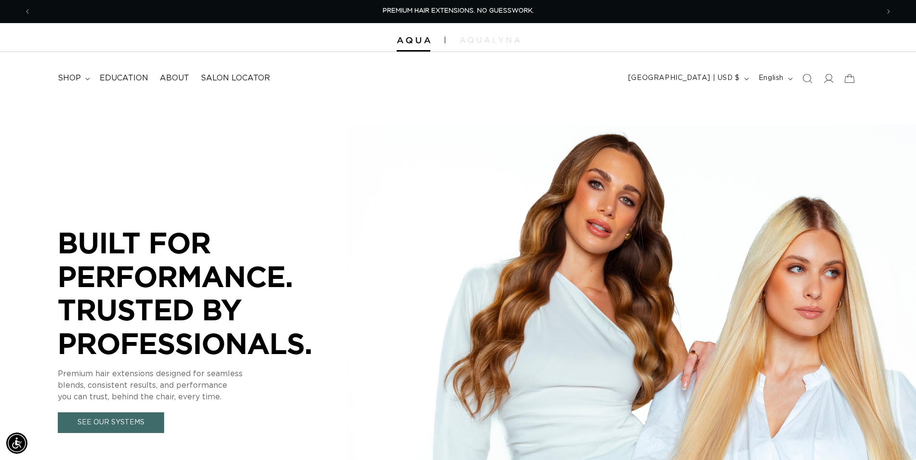
scroll to position [0, 1696]
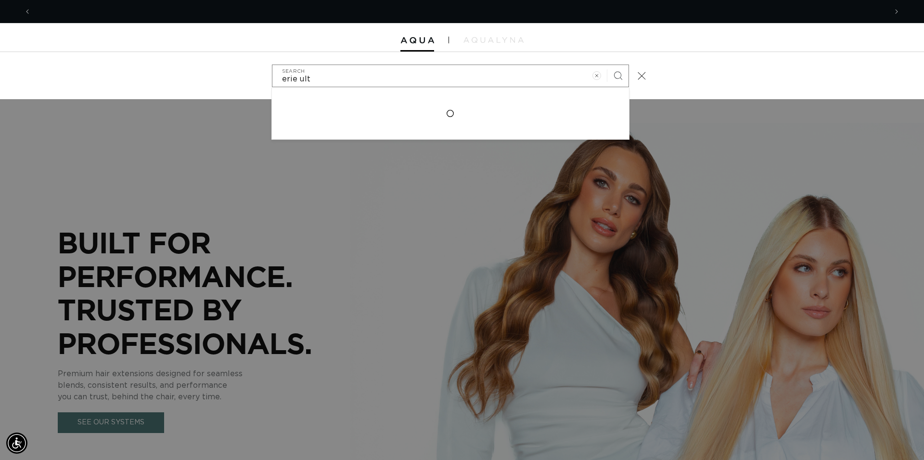
scroll to position [0, 856]
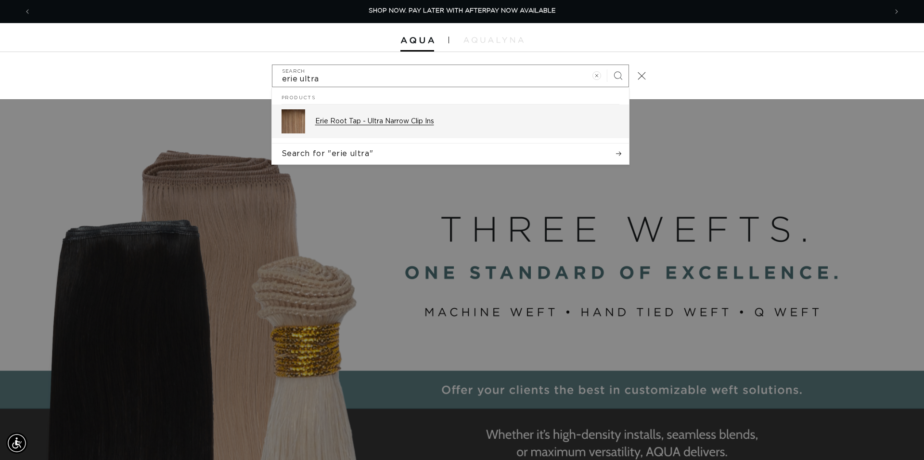
type input "erie ultra"
click at [384, 123] on p "Erie Root Tap - Ultra Narrow Clip Ins" at bounding box center [467, 121] width 304 height 9
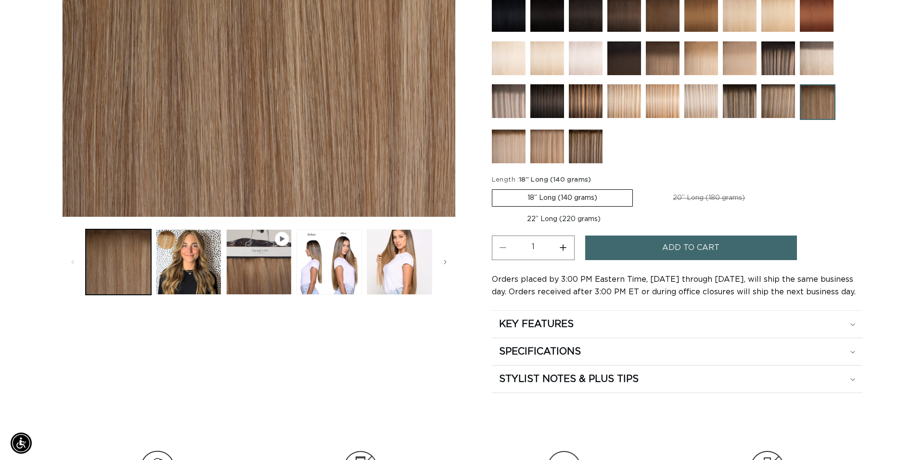
scroll to position [295, 0]
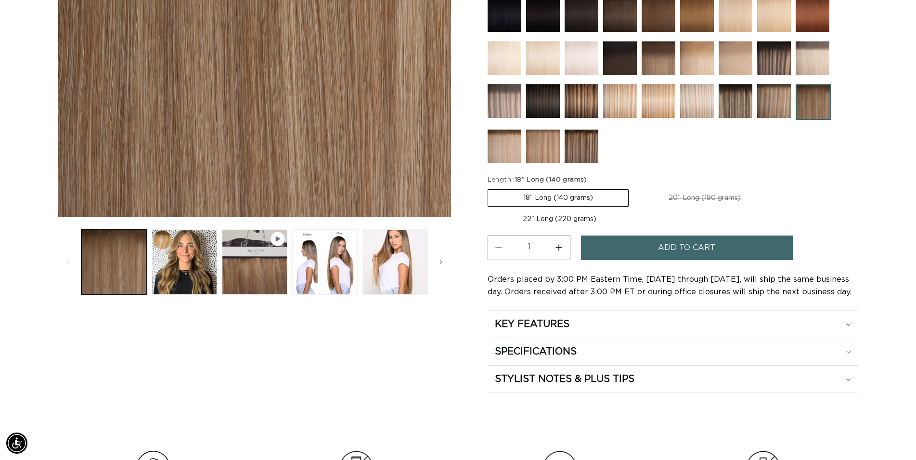
click at [673, 247] on span "Add to cart" at bounding box center [686, 247] width 57 height 25
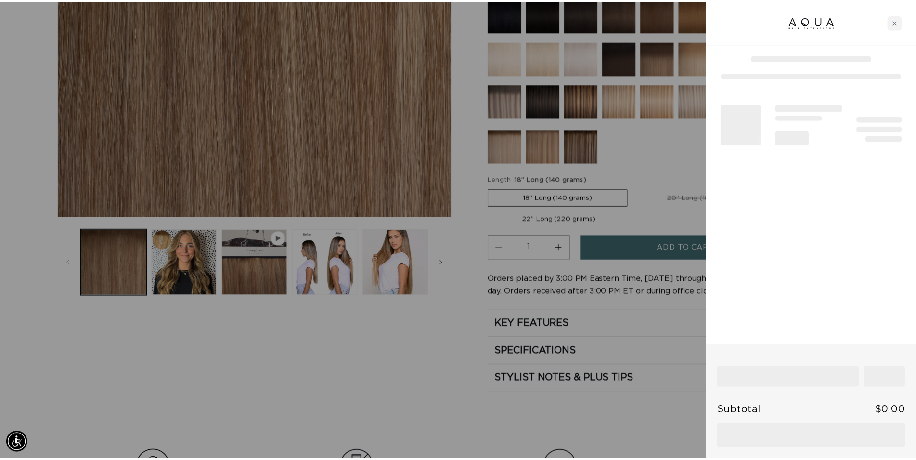
scroll to position [0, 856]
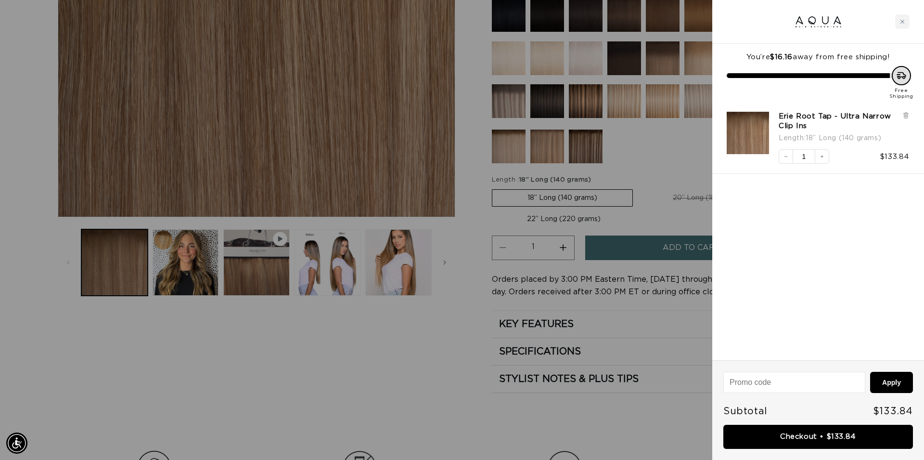
click at [655, 152] on div at bounding box center [462, 230] width 924 height 460
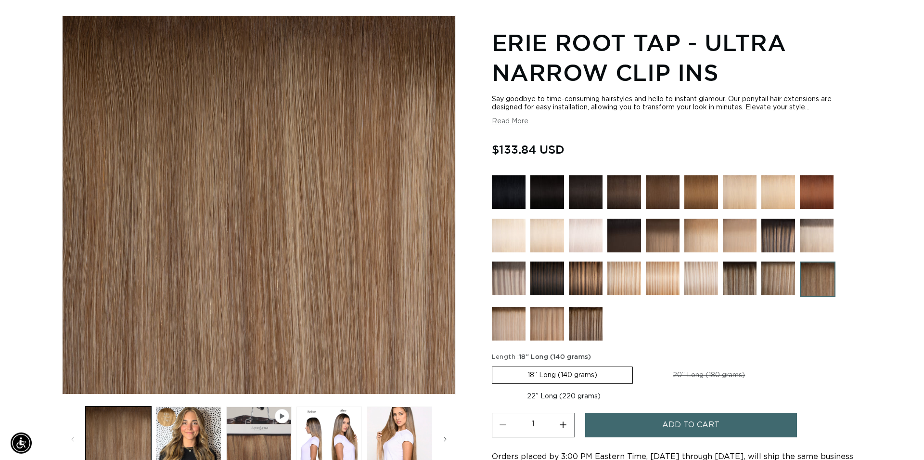
scroll to position [49, 0]
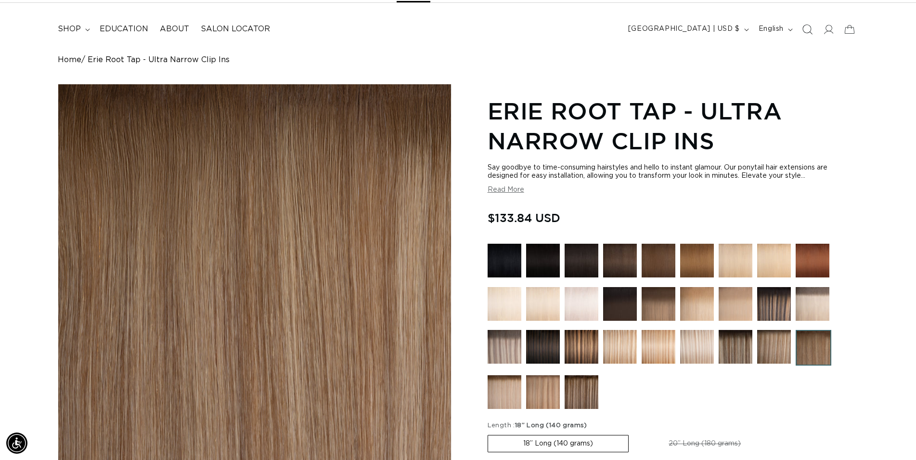
click at [808, 30] on icon "Search" at bounding box center [807, 29] width 10 height 10
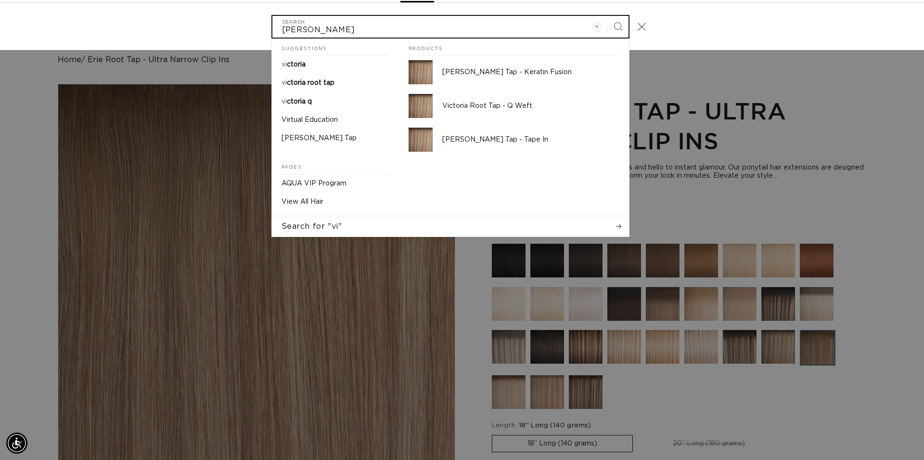
scroll to position [0, 0]
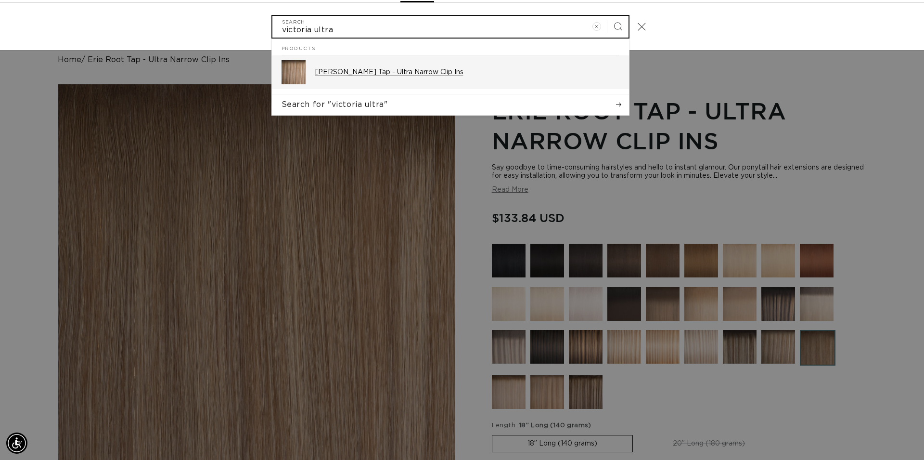
type input "victoria ultra"
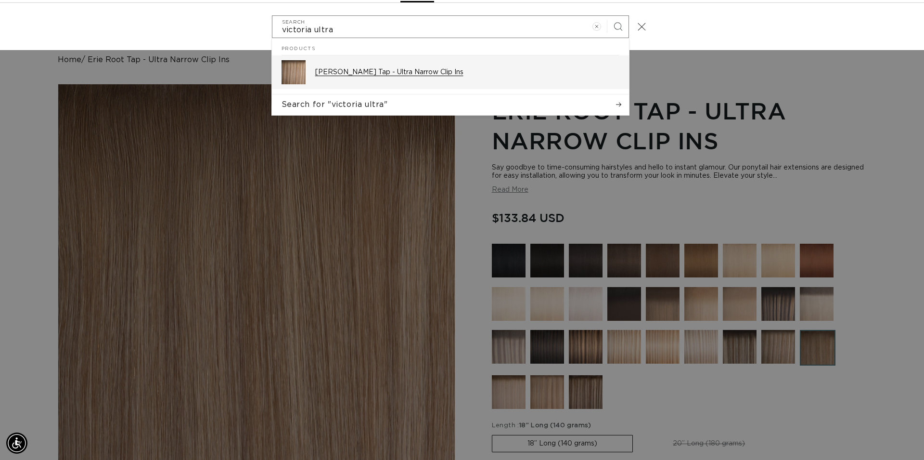
click at [379, 72] on p "[PERSON_NAME] Tap - Ultra Narrow Clip Ins" at bounding box center [467, 72] width 304 height 9
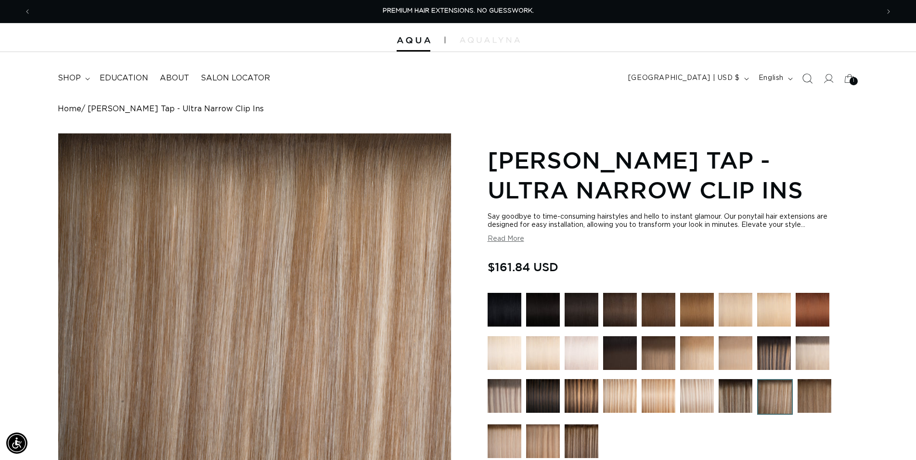
click at [807, 77] on icon "Search" at bounding box center [807, 78] width 10 height 10
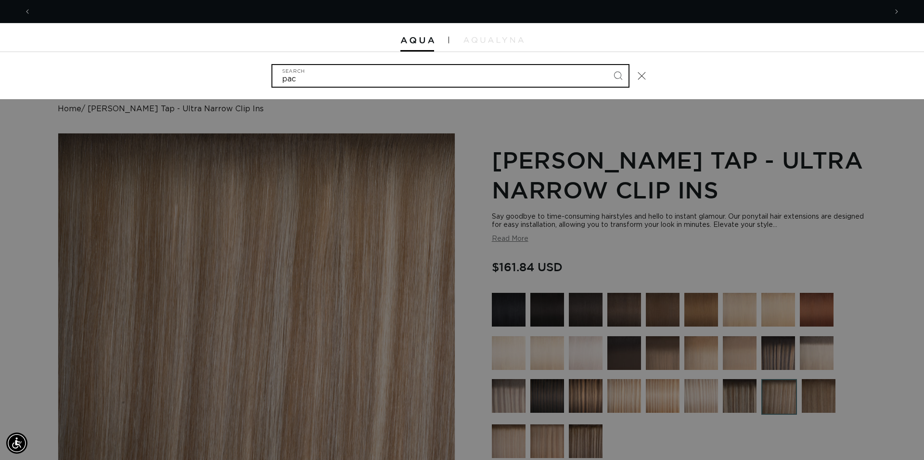
scroll to position [0, 1712]
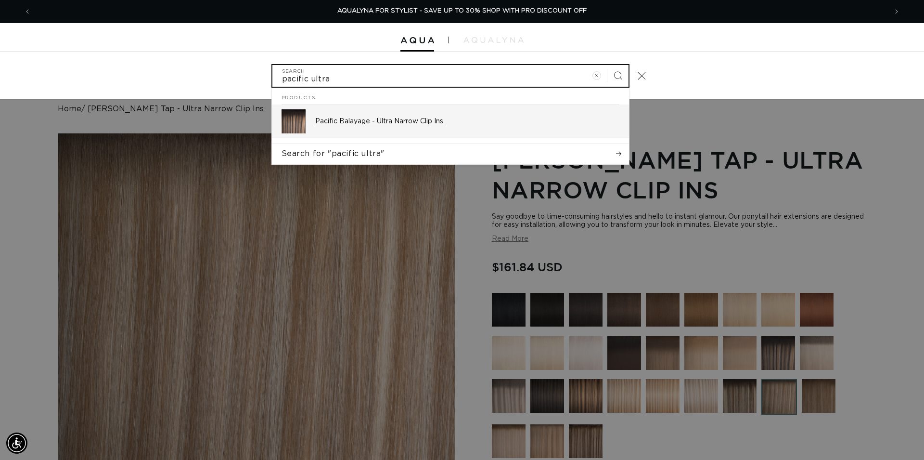
type input "pacific ultra"
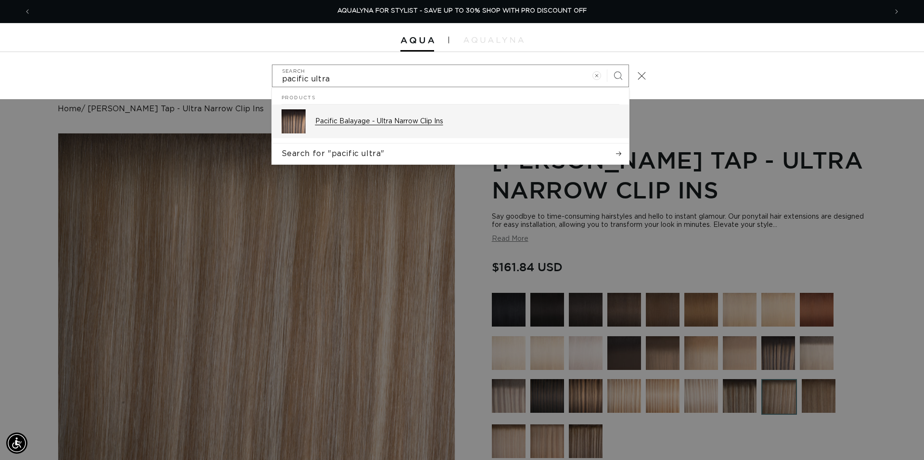
click at [377, 127] on div "Pacific Balayage - Ultra Narrow Clip Ins" at bounding box center [467, 121] width 304 height 24
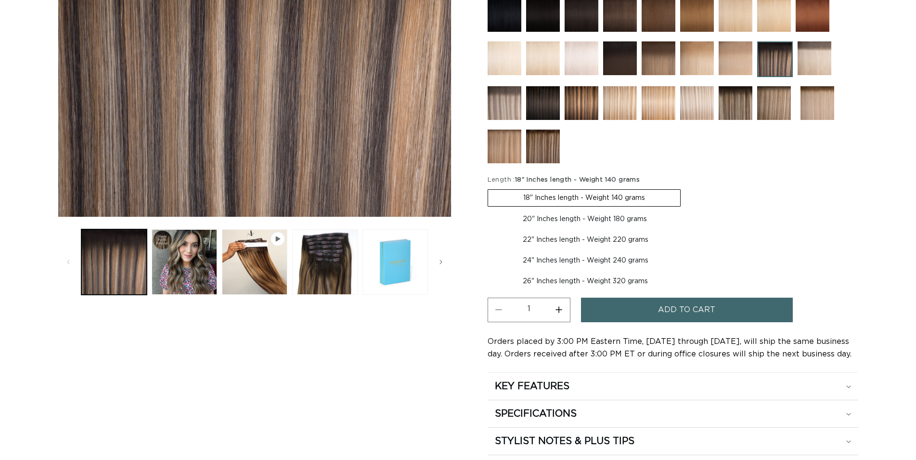
scroll to position [295, 0]
click at [670, 312] on span "Add to cart" at bounding box center [686, 310] width 57 height 25
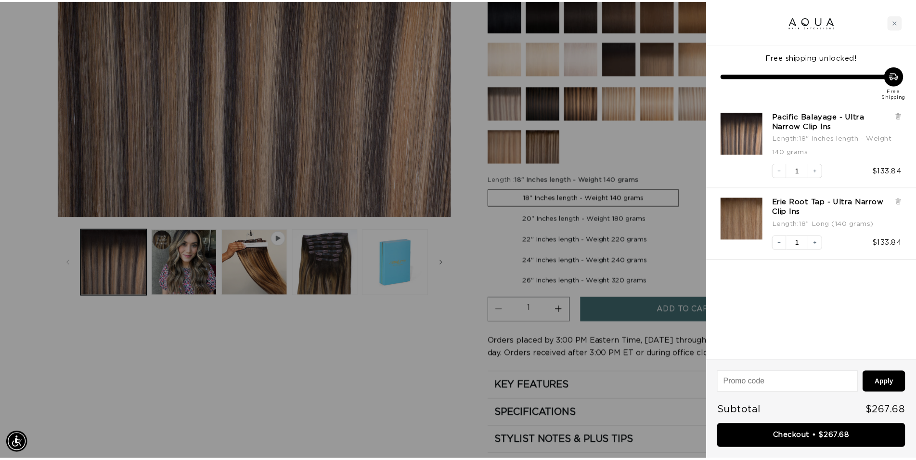
scroll to position [0, 1712]
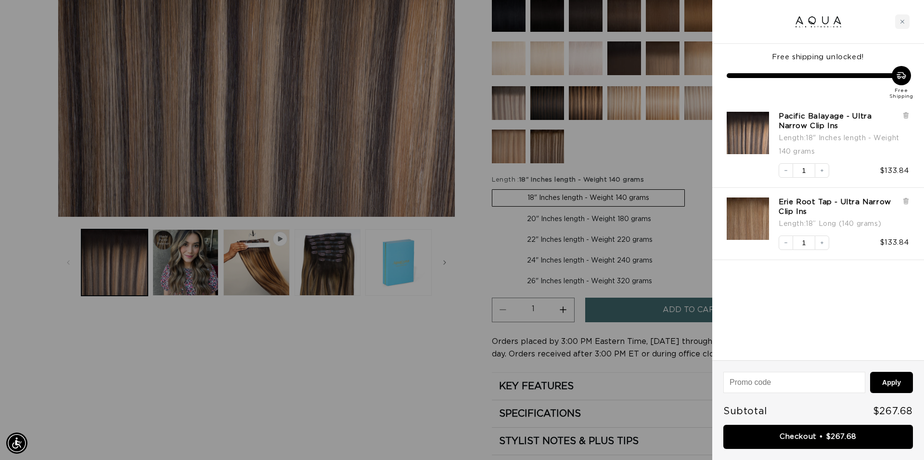
click at [377, 370] on div at bounding box center [462, 230] width 924 height 460
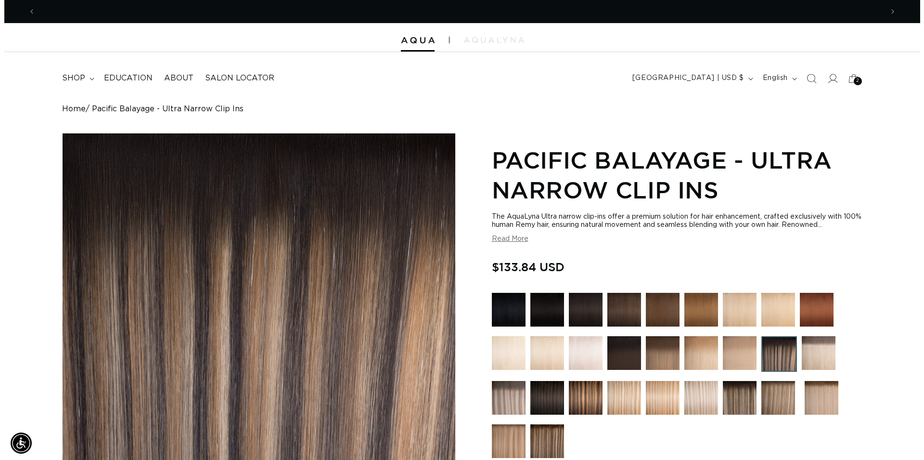
scroll to position [0, 1696]
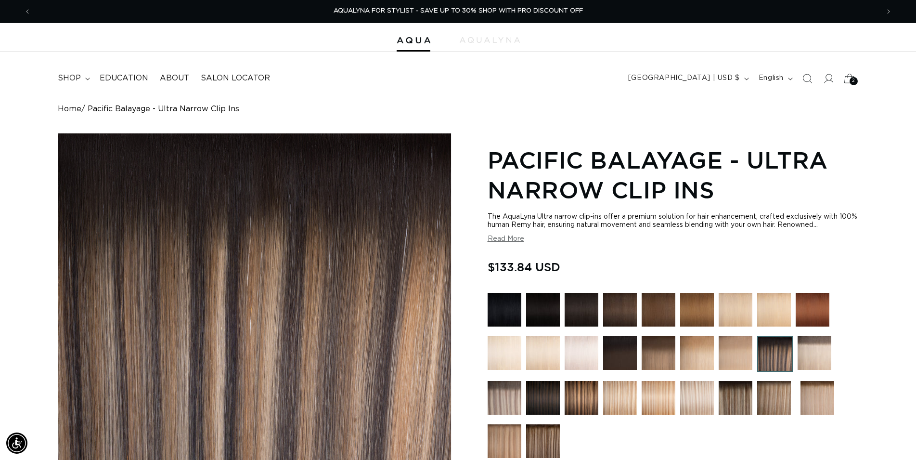
click at [852, 81] on div "2 2" at bounding box center [854, 81] width 8 height 8
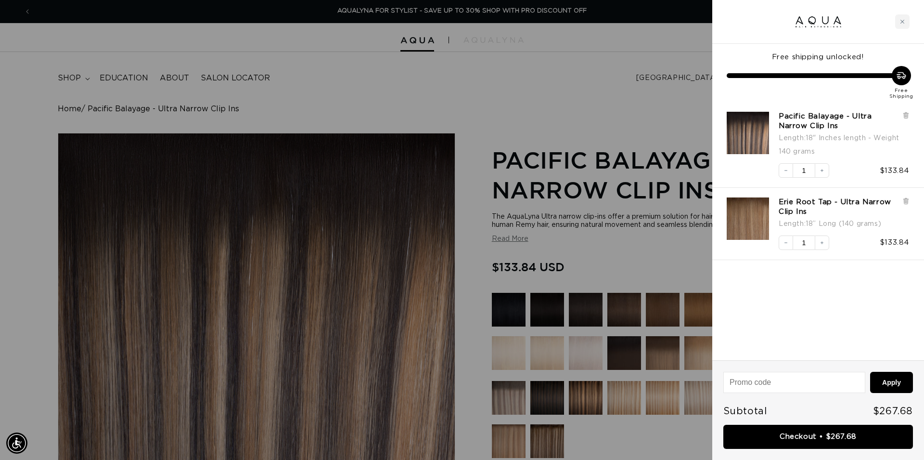
scroll to position [0, 0]
click at [487, 72] on div at bounding box center [462, 230] width 924 height 460
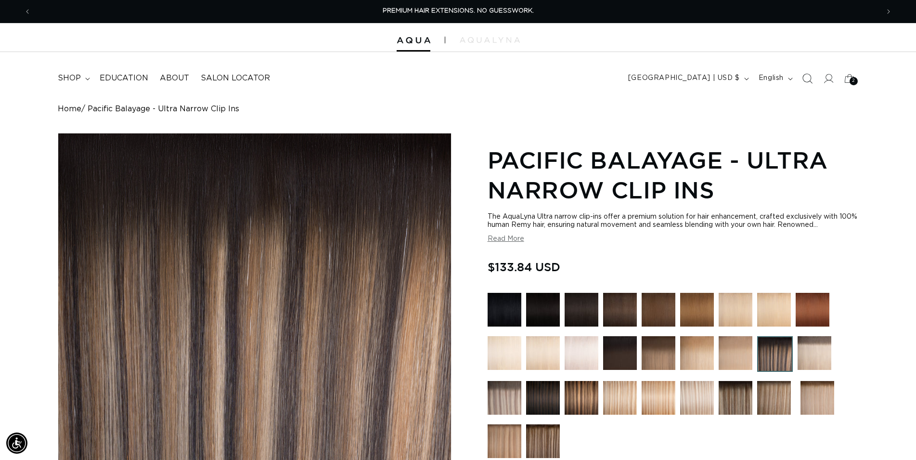
click at [808, 80] on icon "Search" at bounding box center [807, 78] width 10 height 10
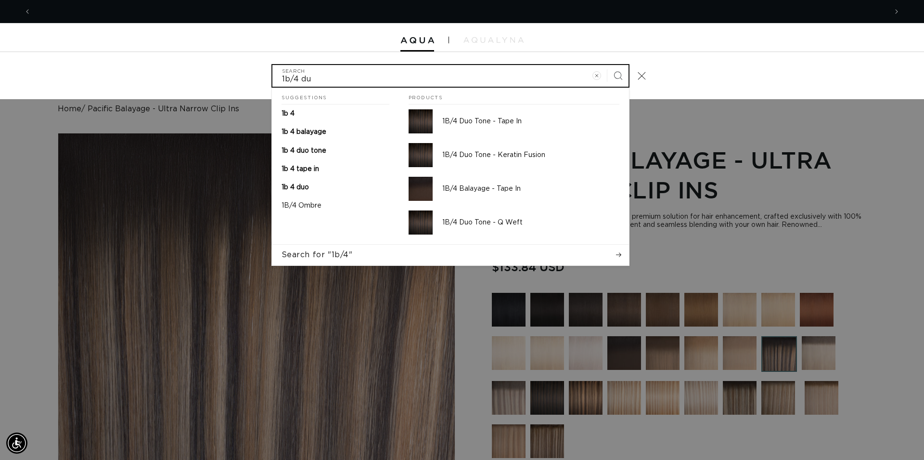
scroll to position [0, 1712]
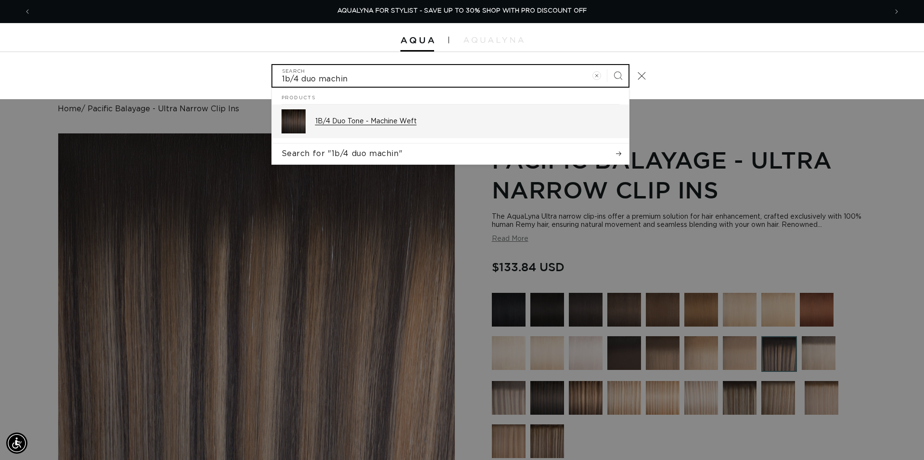
type input "1b/4 duo machin"
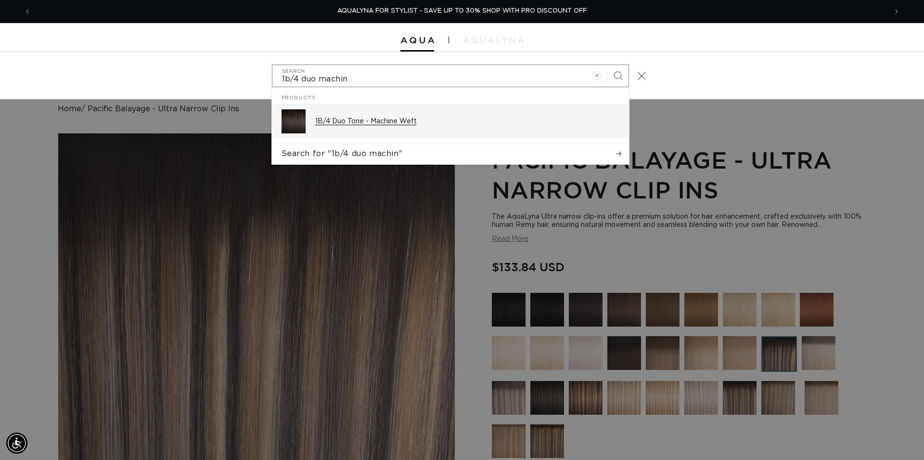
click at [420, 119] on p "1B/4 Duo Tone - Machine Weft" at bounding box center [467, 121] width 304 height 9
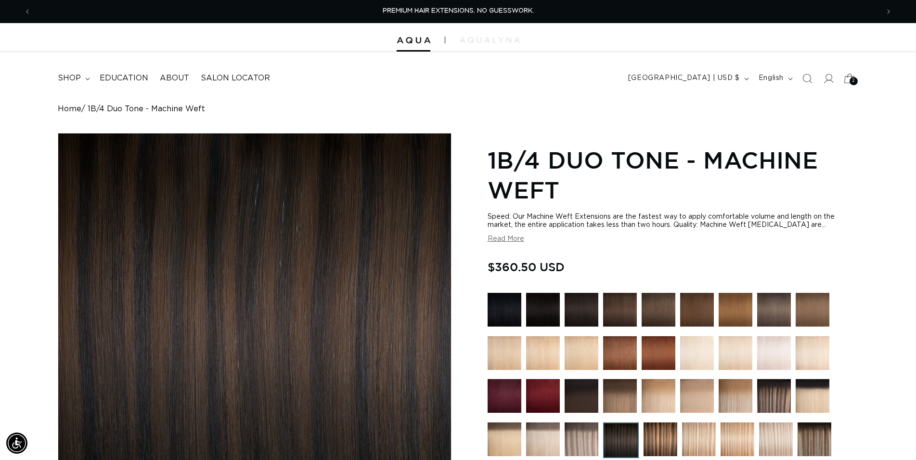
click at [849, 80] on icon at bounding box center [849, 78] width 23 height 23
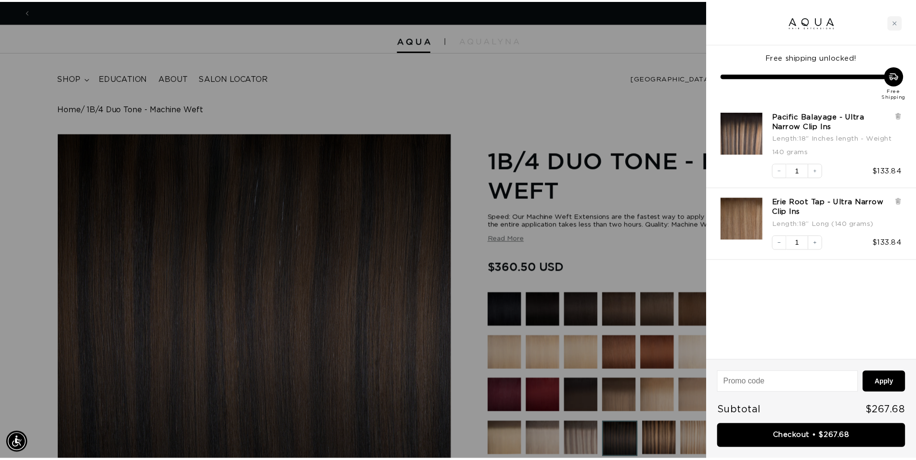
scroll to position [0, 1712]
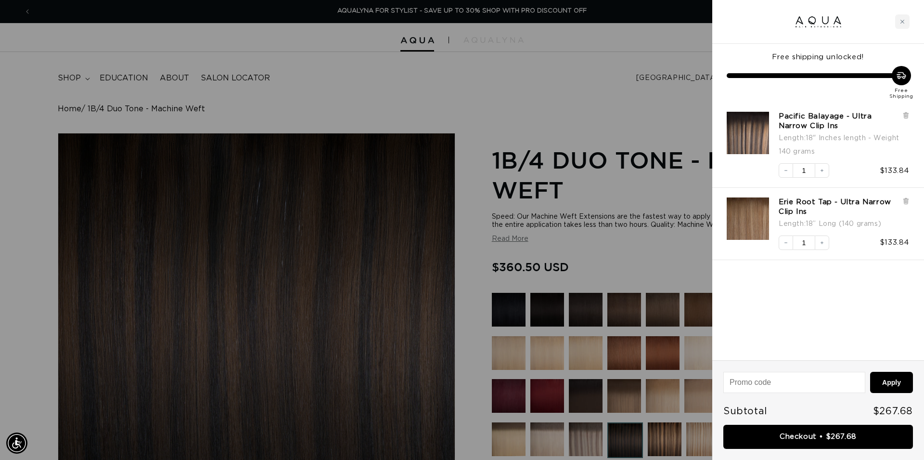
drag, startPoint x: 565, startPoint y: 106, endPoint x: 580, endPoint y: 104, distance: 15.1
click at [565, 106] on div at bounding box center [462, 230] width 924 height 460
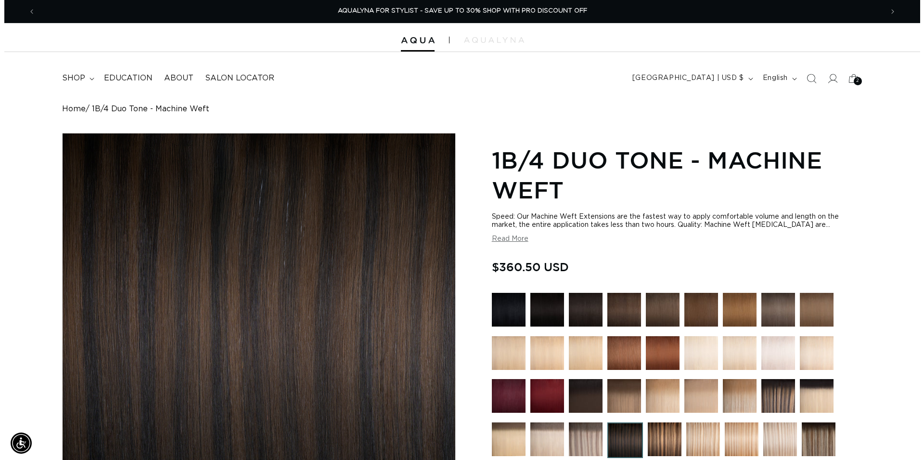
scroll to position [0, 1696]
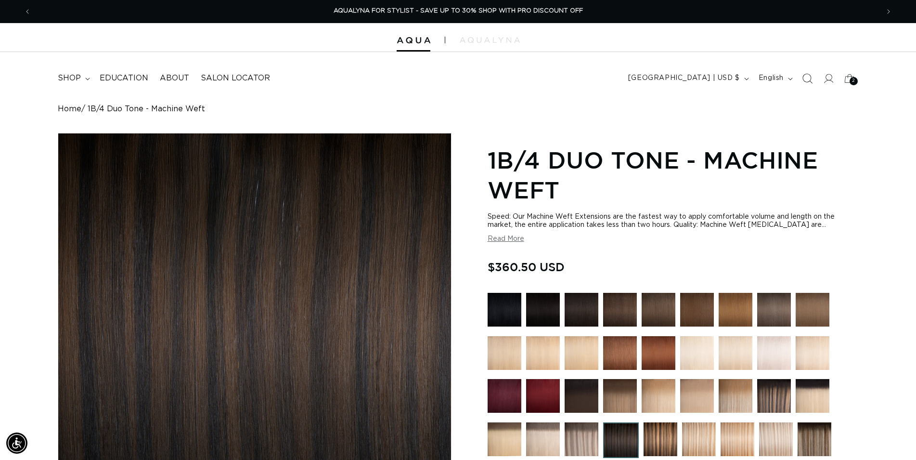
click at [806, 81] on icon "Search" at bounding box center [807, 78] width 10 height 10
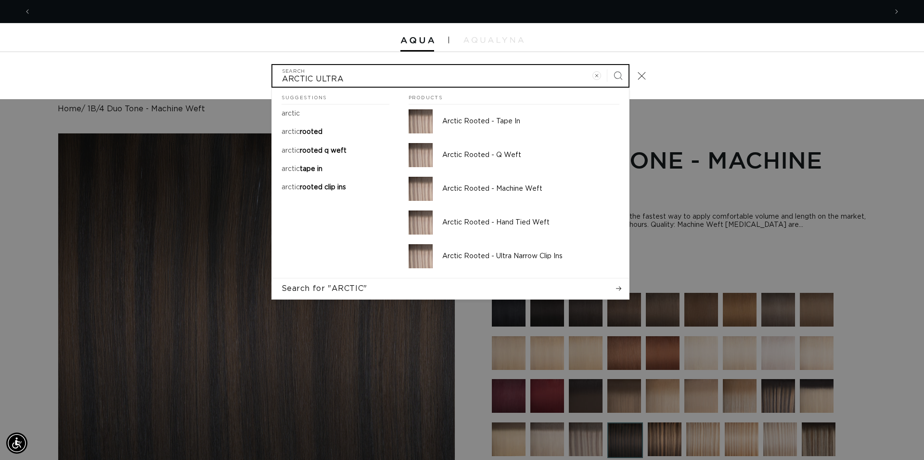
scroll to position [0, 856]
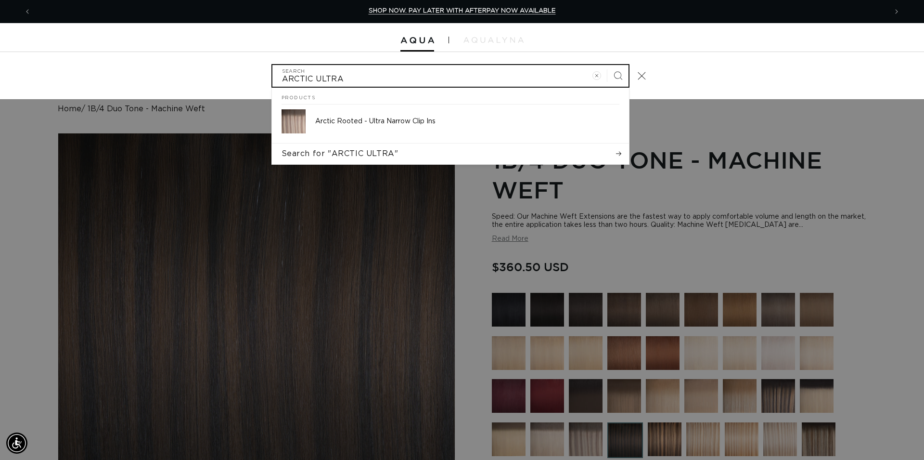
type input "ARCTIC ULTRA"
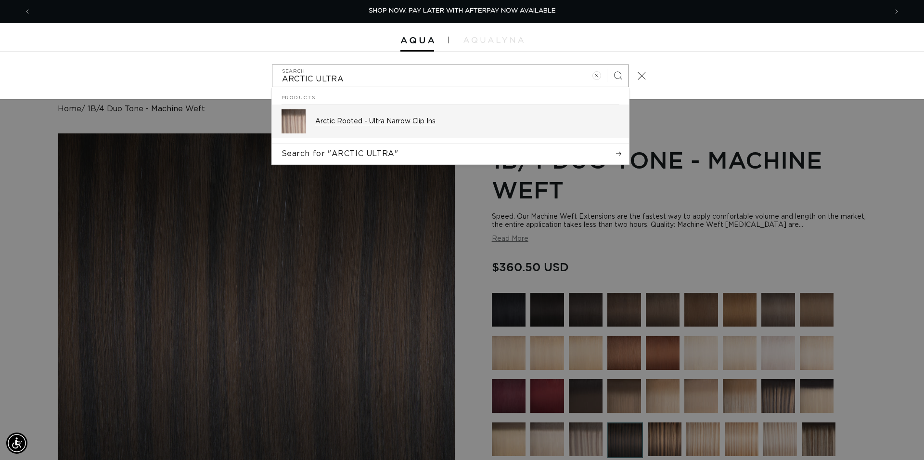
click at [368, 117] on p "Arctic Rooted - Ultra Narrow Clip Ins" at bounding box center [467, 121] width 304 height 9
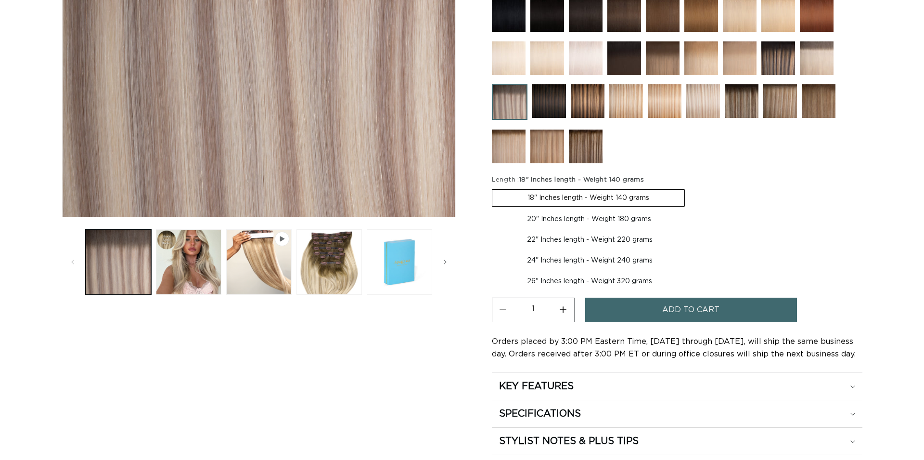
scroll to position [295, 0]
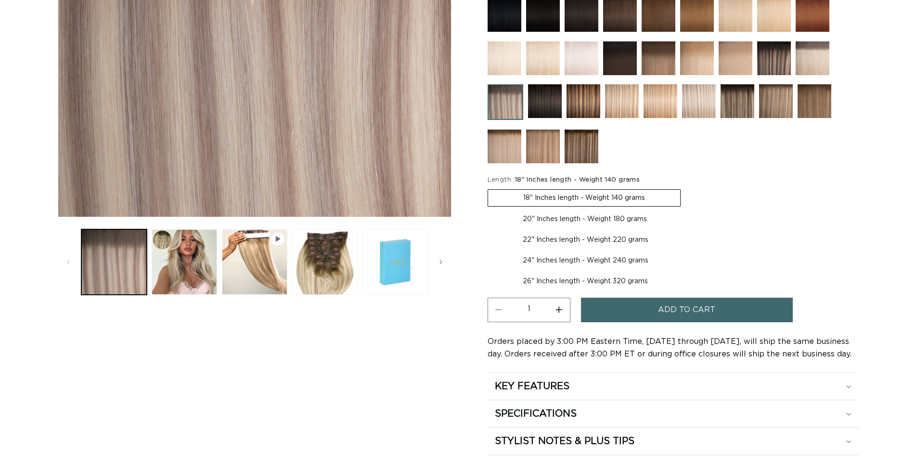
click at [573, 274] on label "26" Inches length - Weight 320 grams Variant sold out or unavailable" at bounding box center [585, 281] width 195 height 16
click at [689, 251] on input "26" Inches length - Weight 320 grams Variant sold out or unavailable" at bounding box center [689, 250] width 0 height 0
radio input "true"
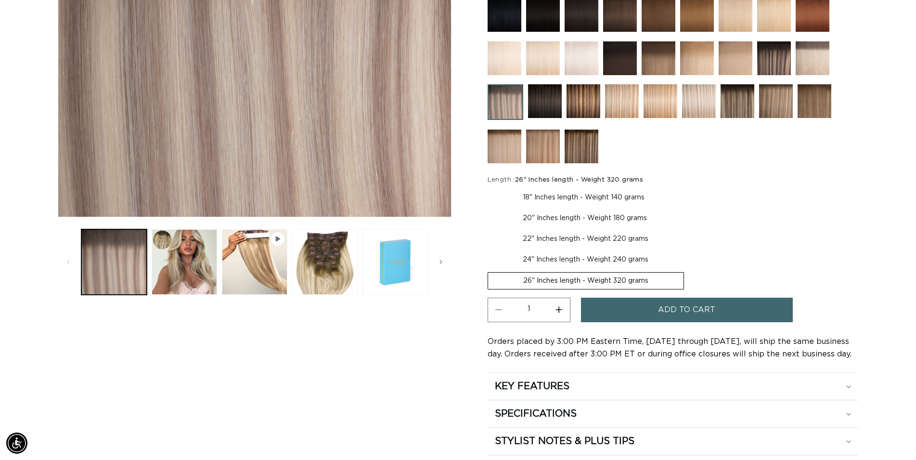
click at [676, 308] on span "Add to cart" at bounding box center [686, 310] width 57 height 25
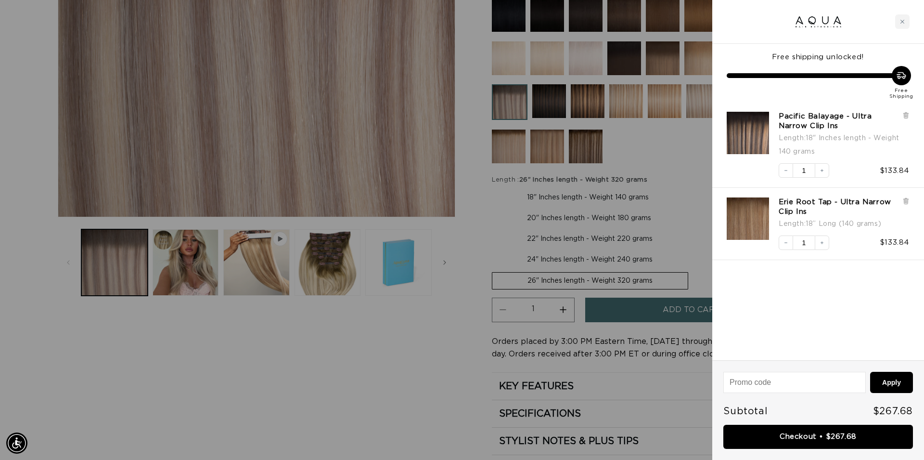
scroll to position [0, 856]
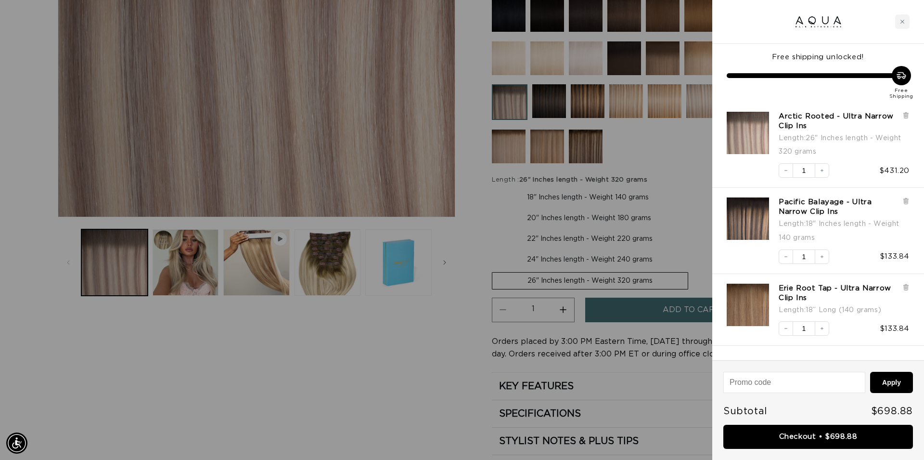
click at [640, 145] on div at bounding box center [462, 230] width 924 height 460
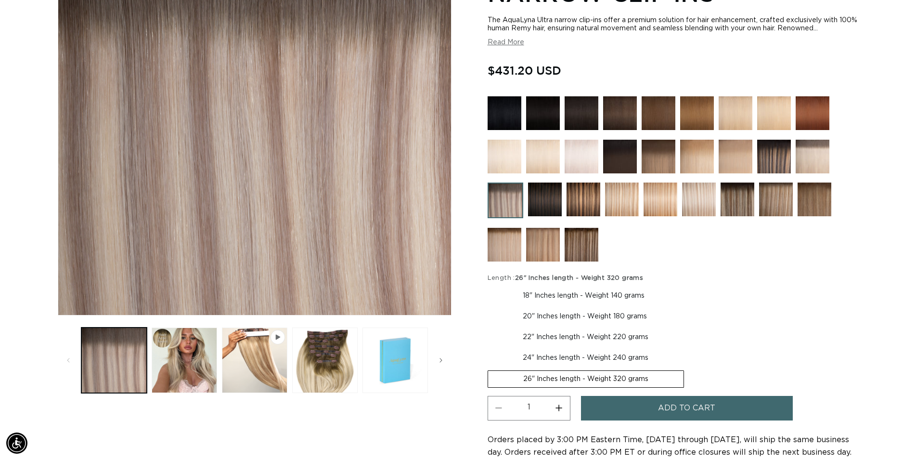
scroll to position [0, 848]
click at [701, 198] on img at bounding box center [699, 199] width 34 height 34
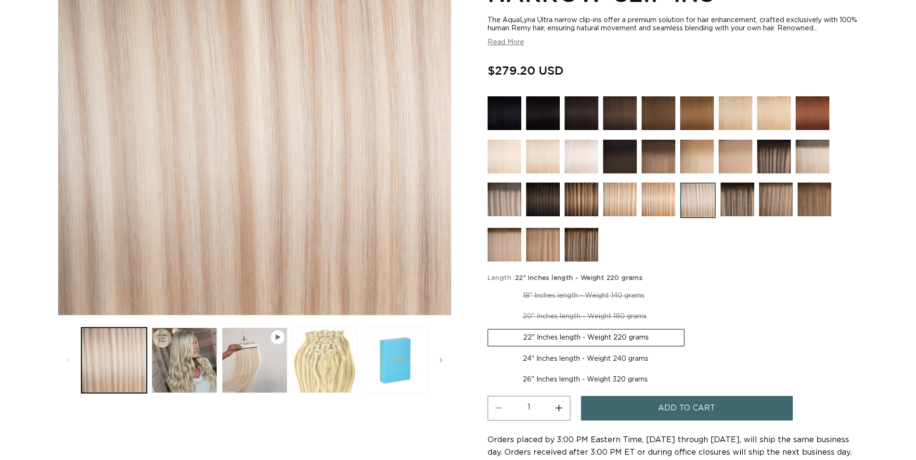
scroll to position [196, 0]
click at [596, 375] on label "26" Inches length - Weight 320 grams Variant sold out or unavailable" at bounding box center [585, 379] width 195 height 16
click at [689, 349] on input "26" Inches length - Weight 320 grams Variant sold out or unavailable" at bounding box center [689, 349] width 0 height 0
radio input "true"
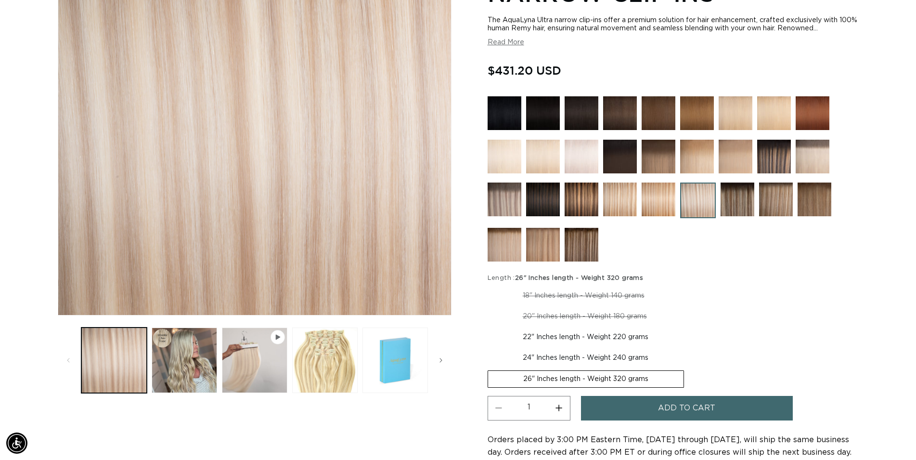
click at [638, 407] on button "Add to cart" at bounding box center [687, 408] width 212 height 25
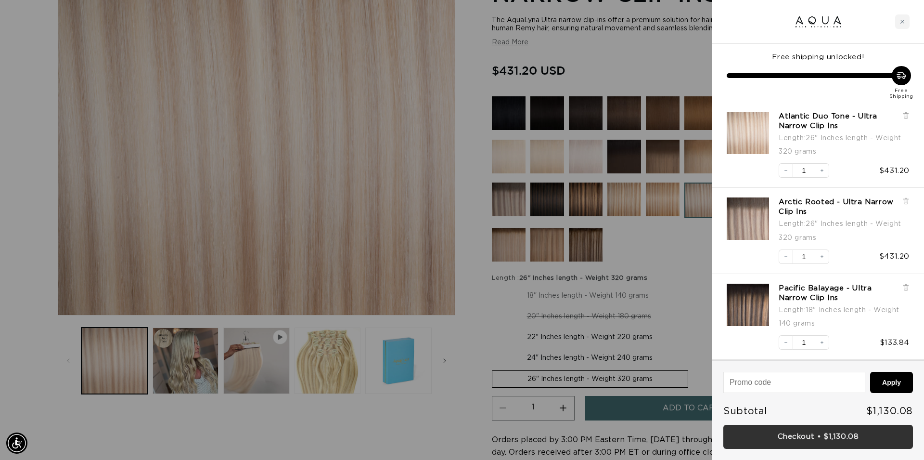
scroll to position [0, 856]
click at [814, 434] on link "Checkout • $1,130.08" at bounding box center [819, 437] width 190 height 25
